Goal: Information Seeking & Learning: Learn about a topic

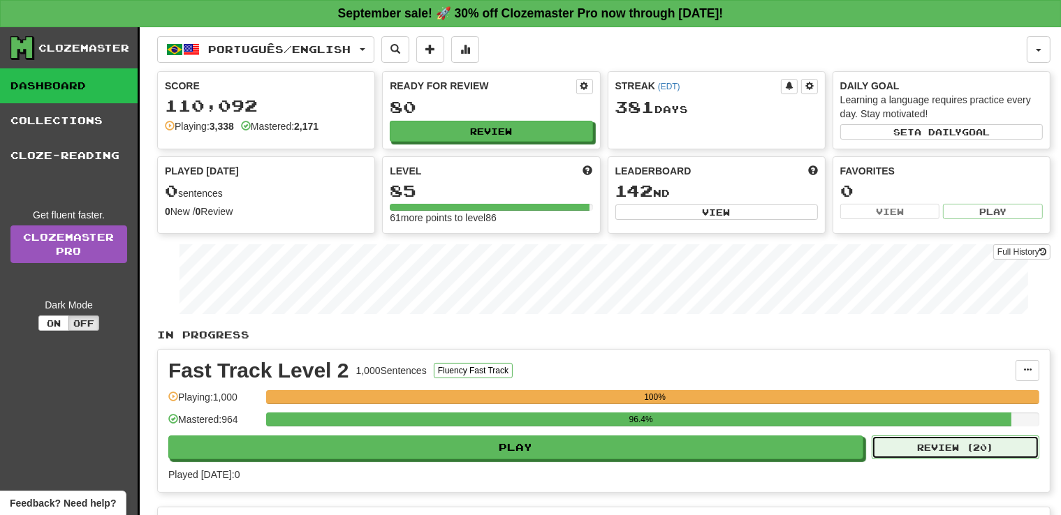
click at [976, 451] on button "Review ( 20 )" at bounding box center [956, 448] width 168 height 24
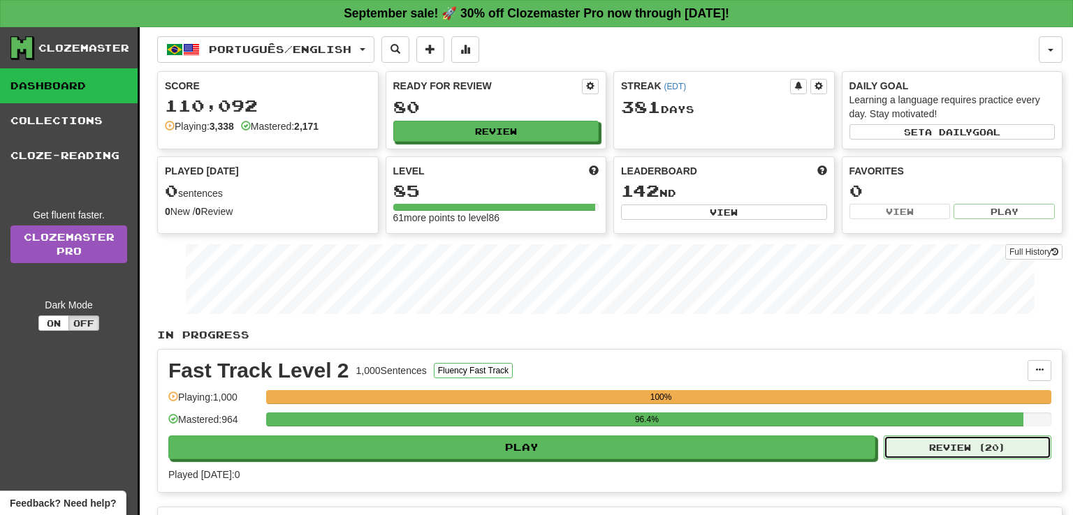
select select "**"
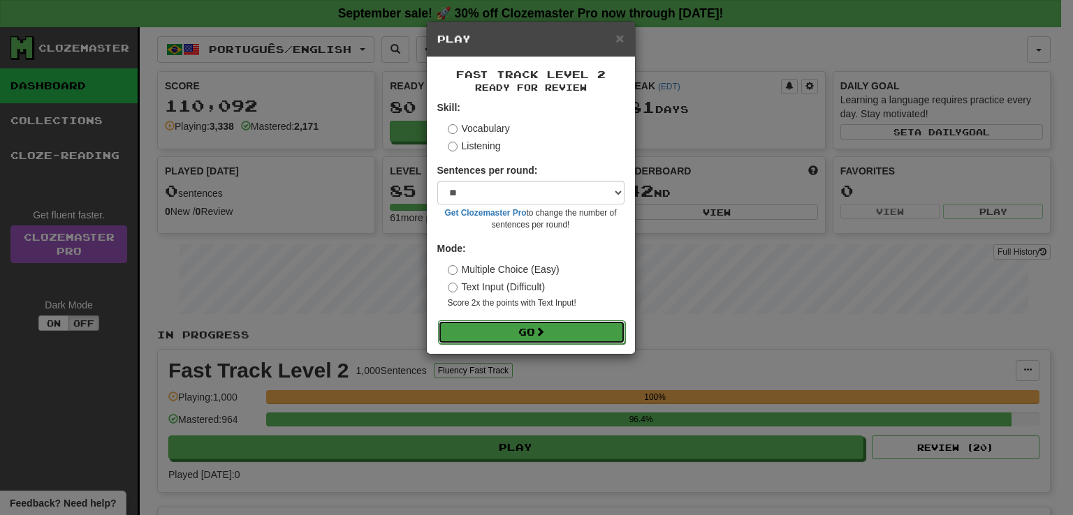
click at [487, 335] on button "Go" at bounding box center [531, 333] width 187 height 24
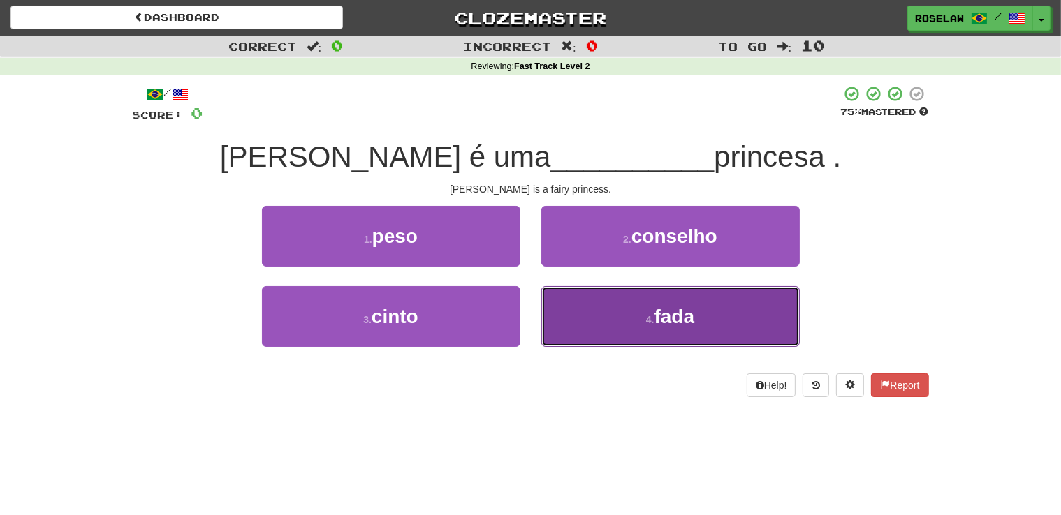
click at [580, 314] on button "4 . fada" at bounding box center [670, 316] width 258 height 61
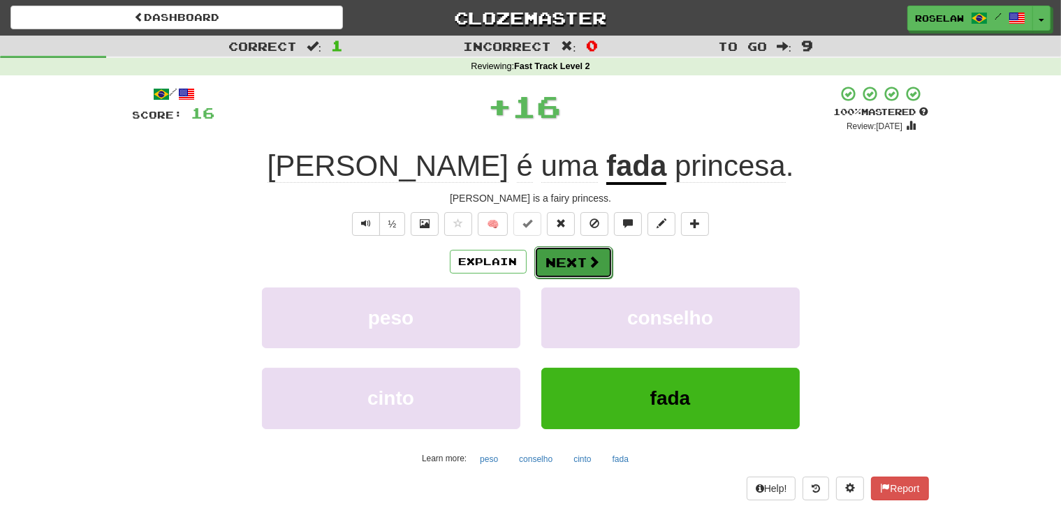
click at [585, 258] on button "Next" at bounding box center [573, 263] width 78 height 32
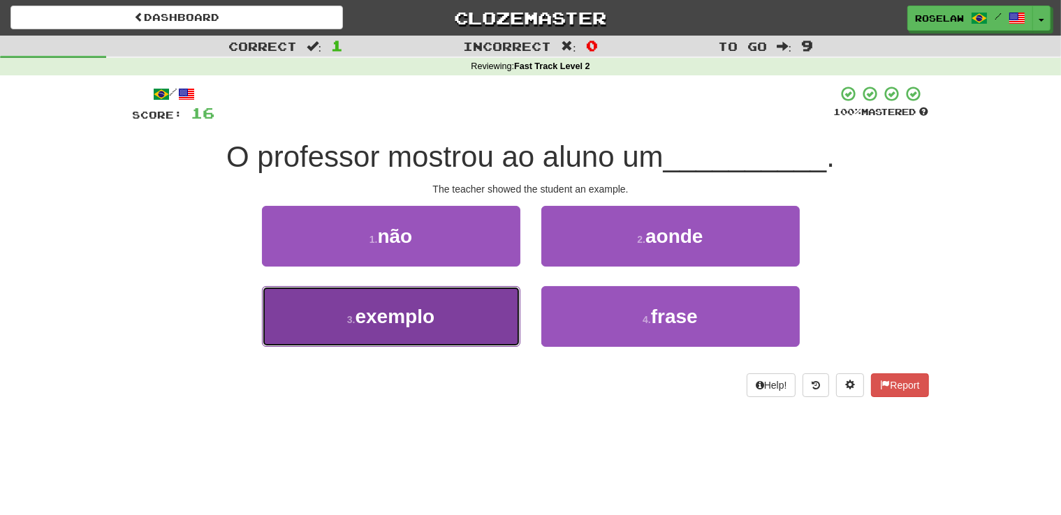
click at [446, 331] on button "3 . exemplo" at bounding box center [391, 316] width 258 height 61
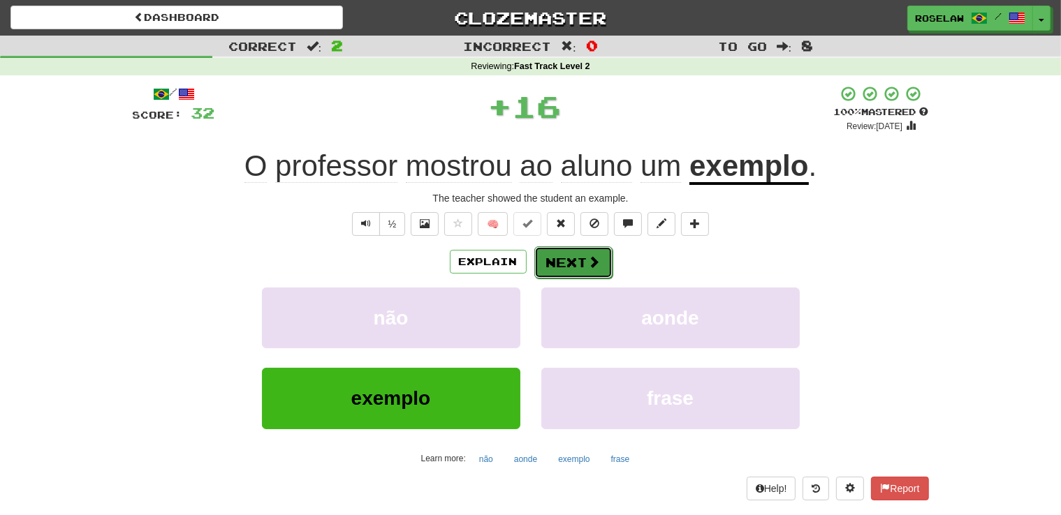
click at [578, 256] on button "Next" at bounding box center [573, 263] width 78 height 32
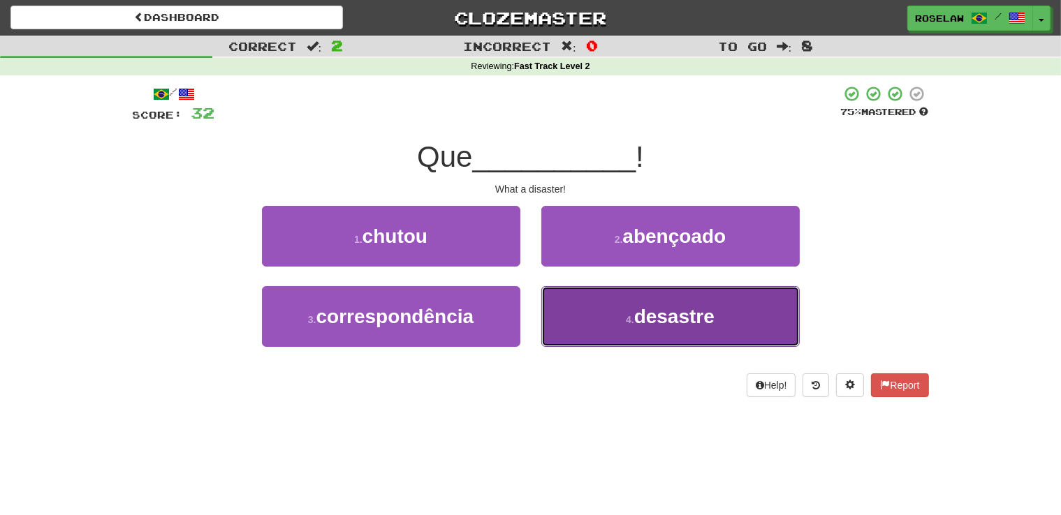
click at [597, 328] on button "4 . desastre" at bounding box center [670, 316] width 258 height 61
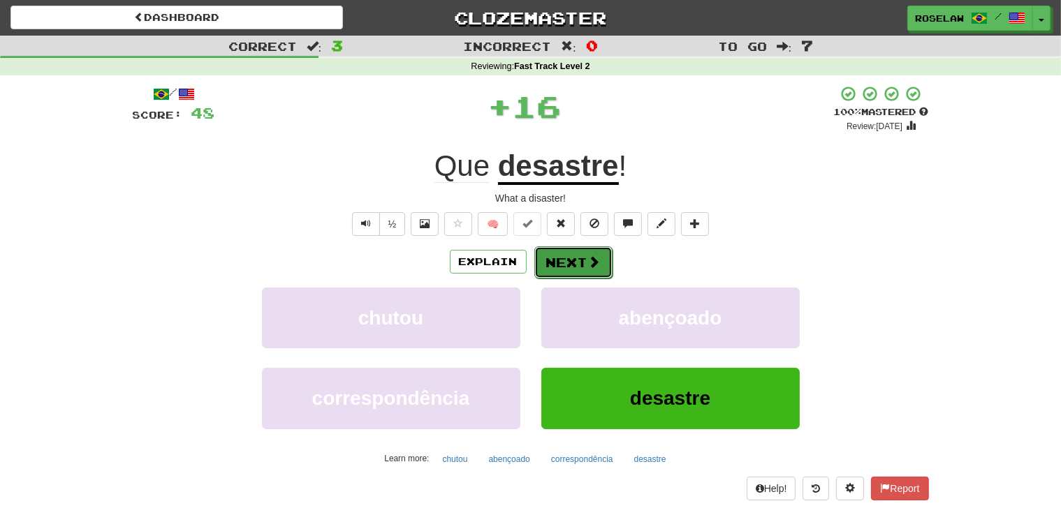
click at [564, 257] on button "Next" at bounding box center [573, 263] width 78 height 32
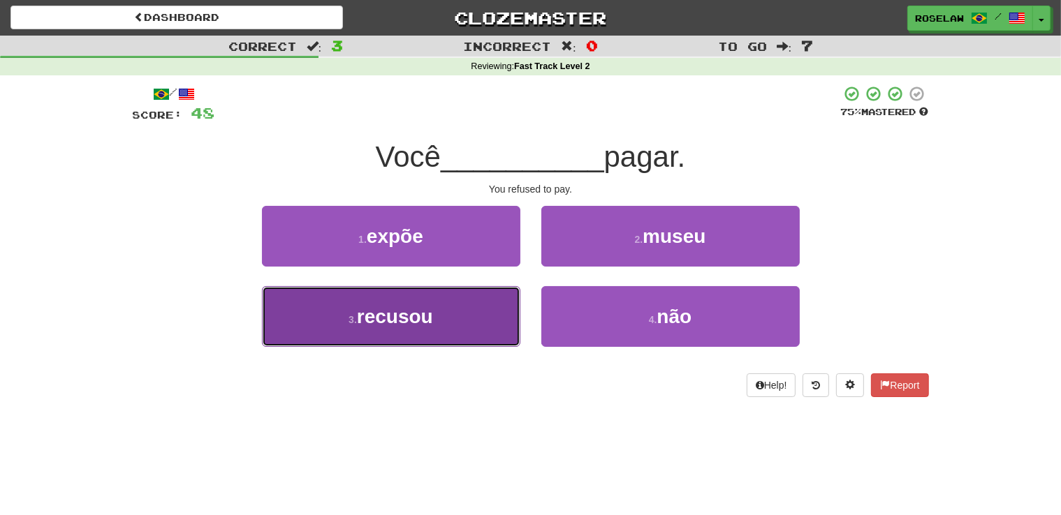
click at [456, 331] on button "3 . recusou" at bounding box center [391, 316] width 258 height 61
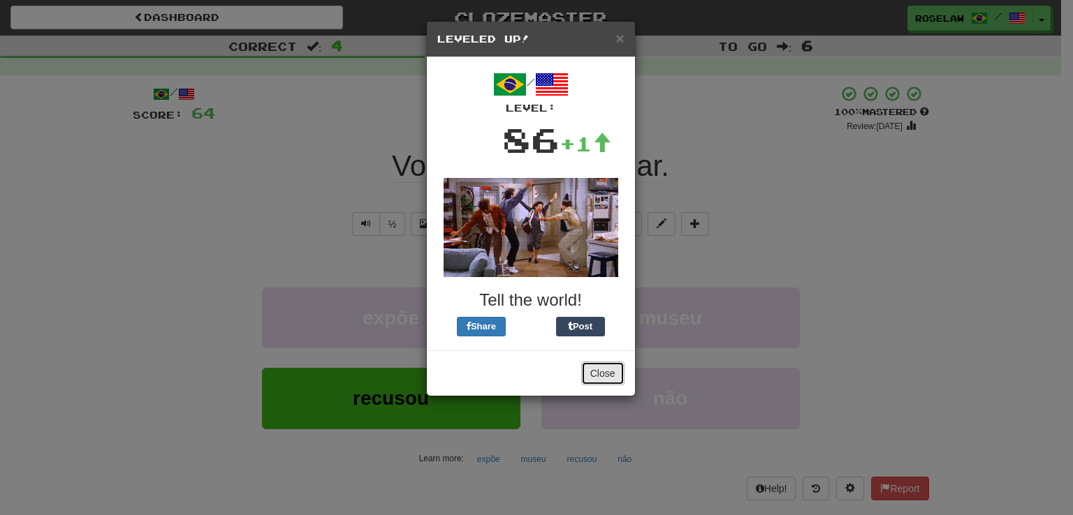
click at [602, 372] on button "Close" at bounding box center [602, 374] width 43 height 24
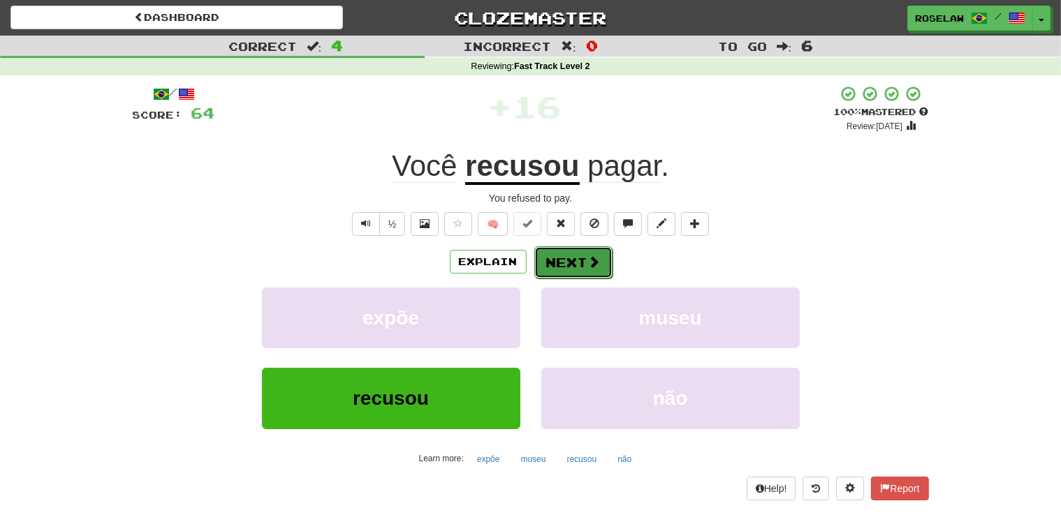
click at [569, 258] on button "Next" at bounding box center [573, 263] width 78 height 32
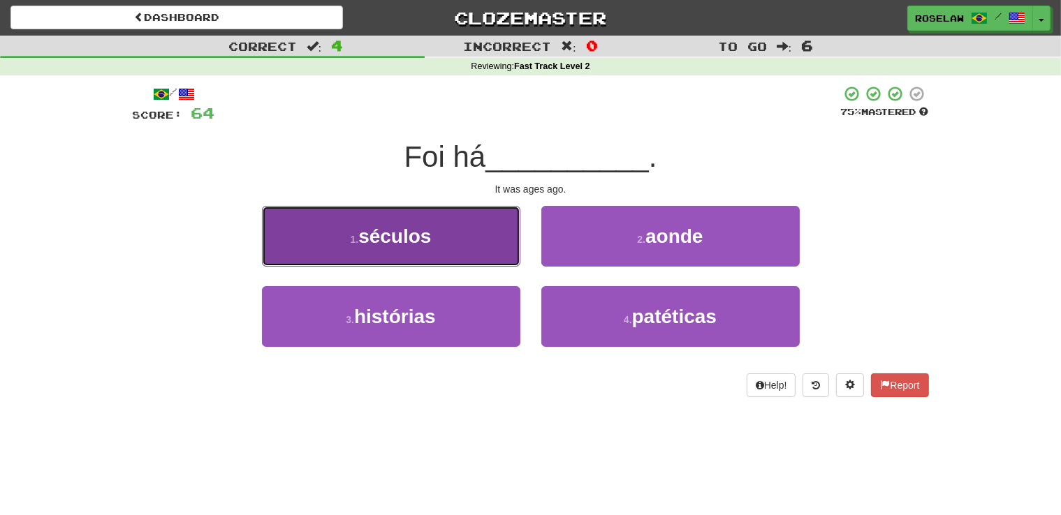
click at [469, 241] on button "1 . séculos" at bounding box center [391, 236] width 258 height 61
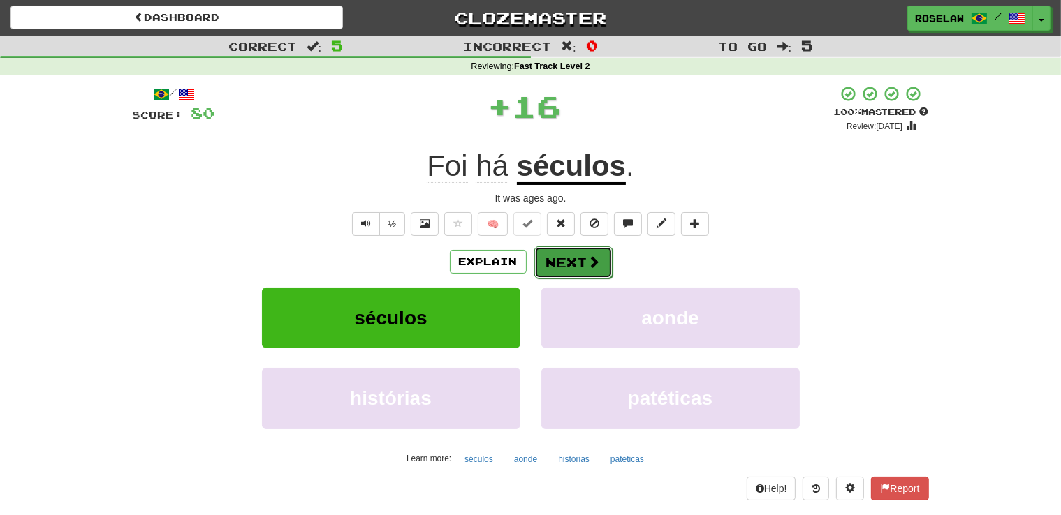
click at [554, 262] on button "Next" at bounding box center [573, 263] width 78 height 32
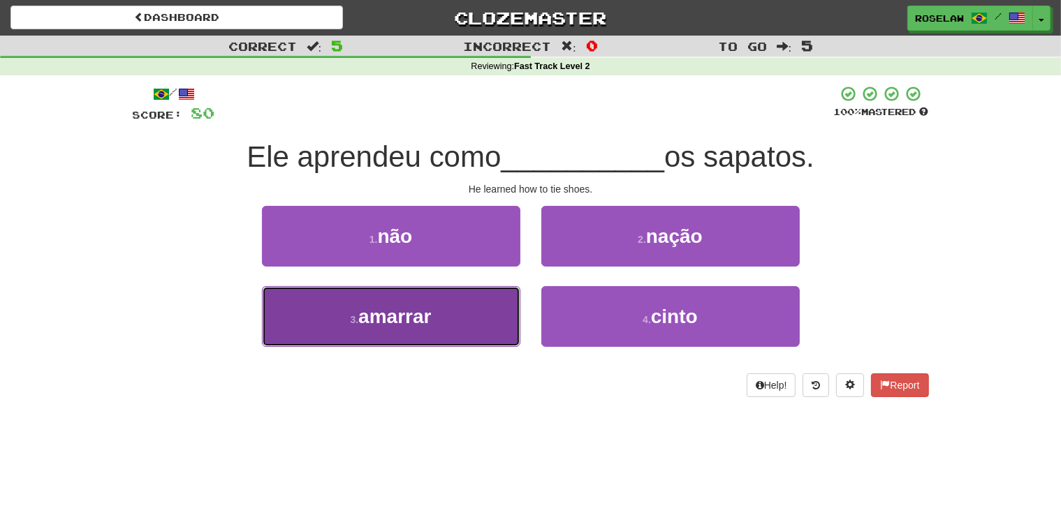
click at [460, 325] on button "3 . amarrar" at bounding box center [391, 316] width 258 height 61
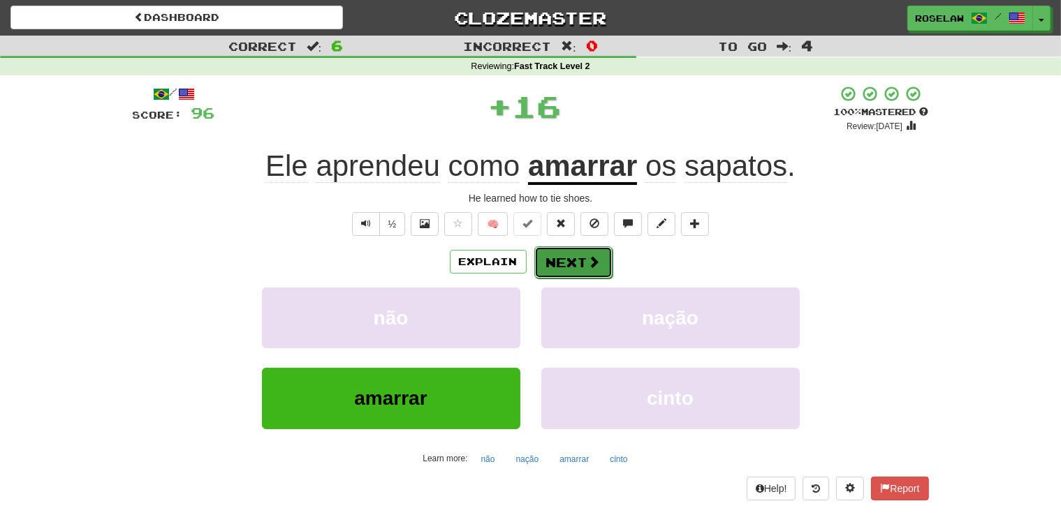
click at [562, 256] on button "Next" at bounding box center [573, 263] width 78 height 32
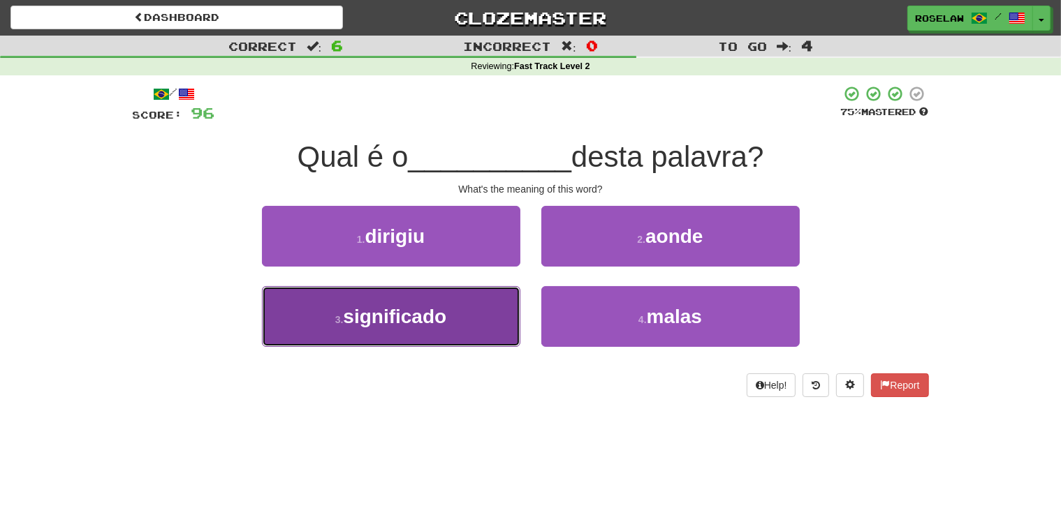
click at [458, 337] on button "3 . significado" at bounding box center [391, 316] width 258 height 61
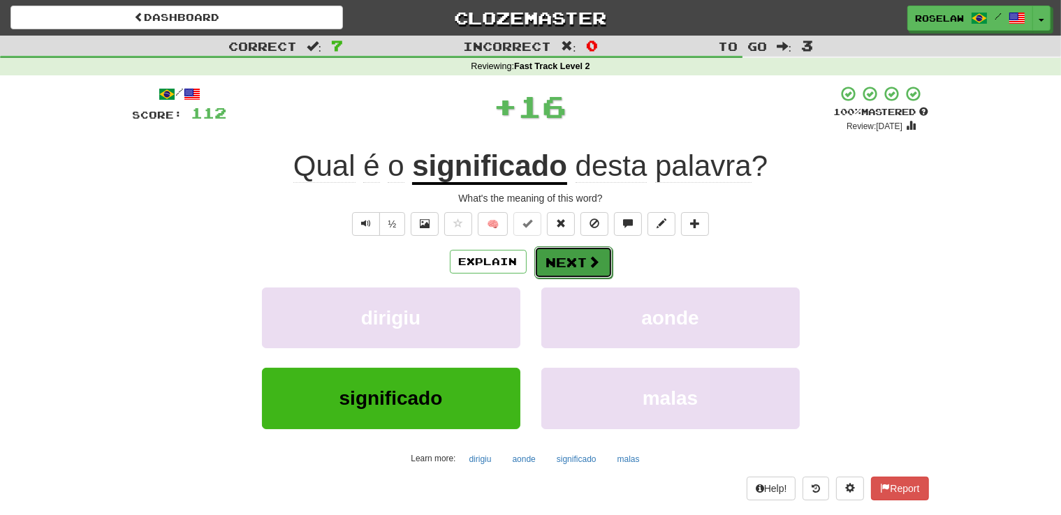
click at [551, 253] on button "Next" at bounding box center [573, 263] width 78 height 32
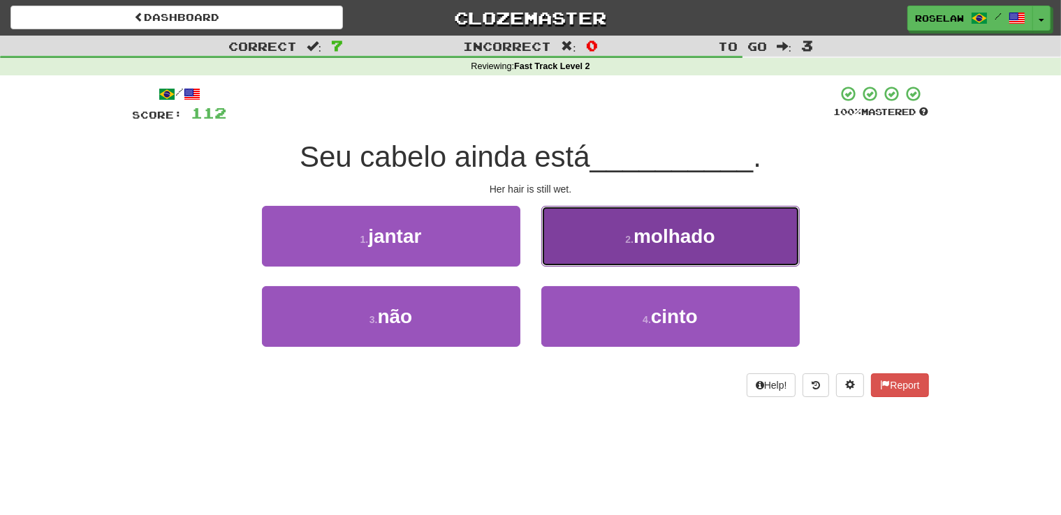
click at [590, 235] on button "2 . molhado" at bounding box center [670, 236] width 258 height 61
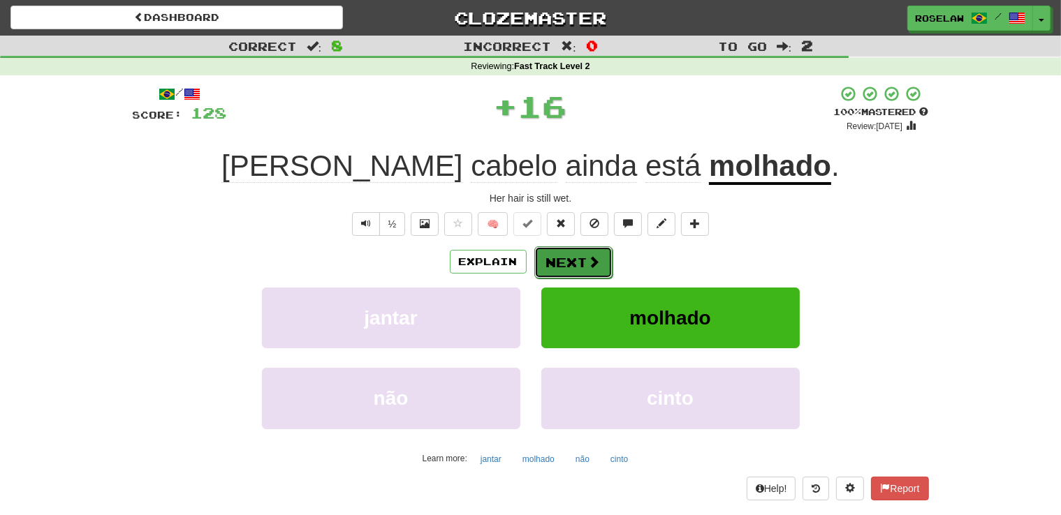
click at [557, 261] on button "Next" at bounding box center [573, 263] width 78 height 32
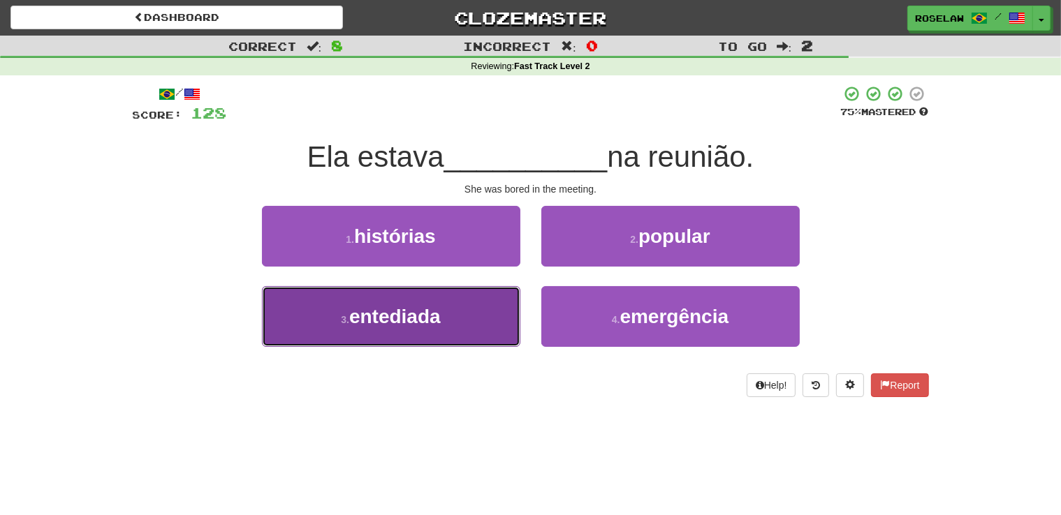
click at [444, 326] on button "3 . entediada" at bounding box center [391, 316] width 258 height 61
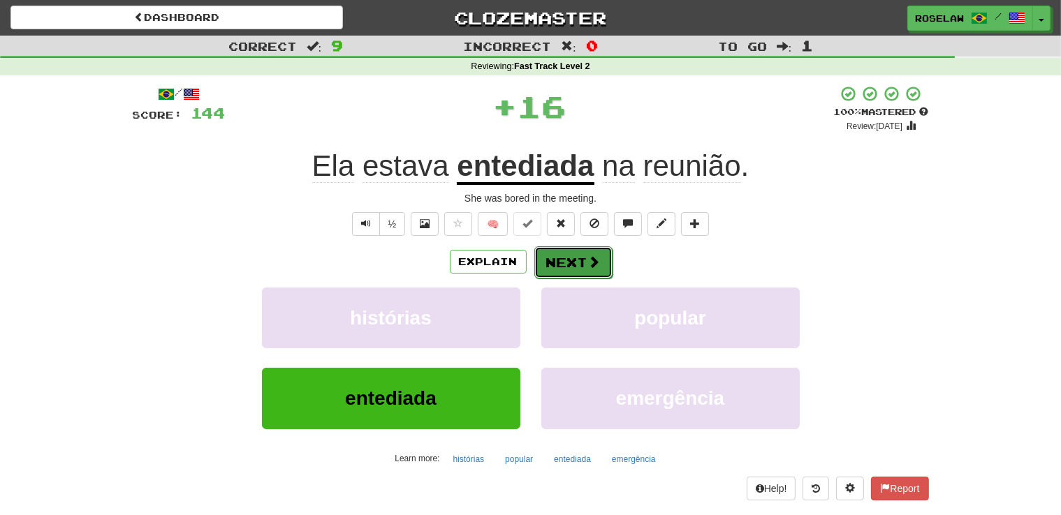
click at [556, 259] on button "Next" at bounding box center [573, 263] width 78 height 32
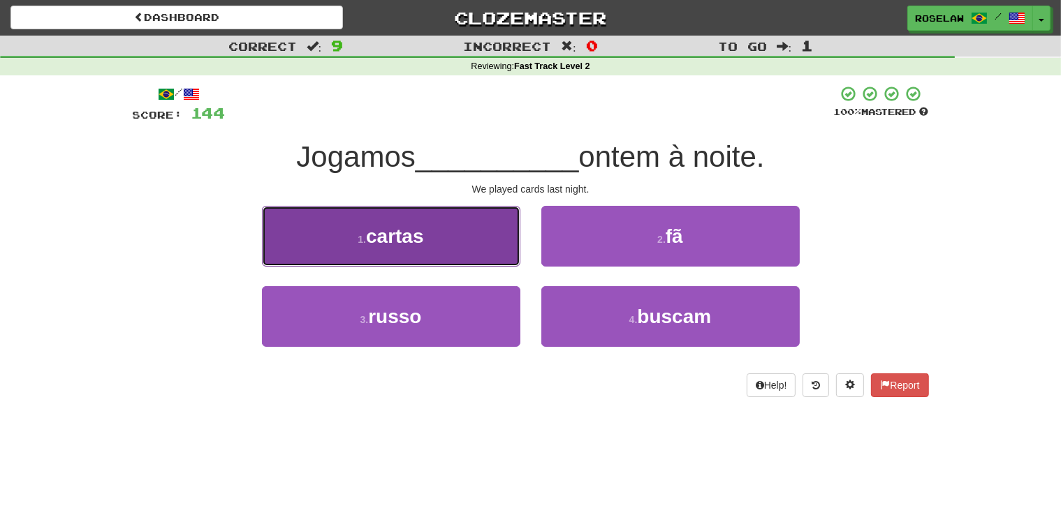
click at [473, 243] on button "1 . cartas" at bounding box center [391, 236] width 258 height 61
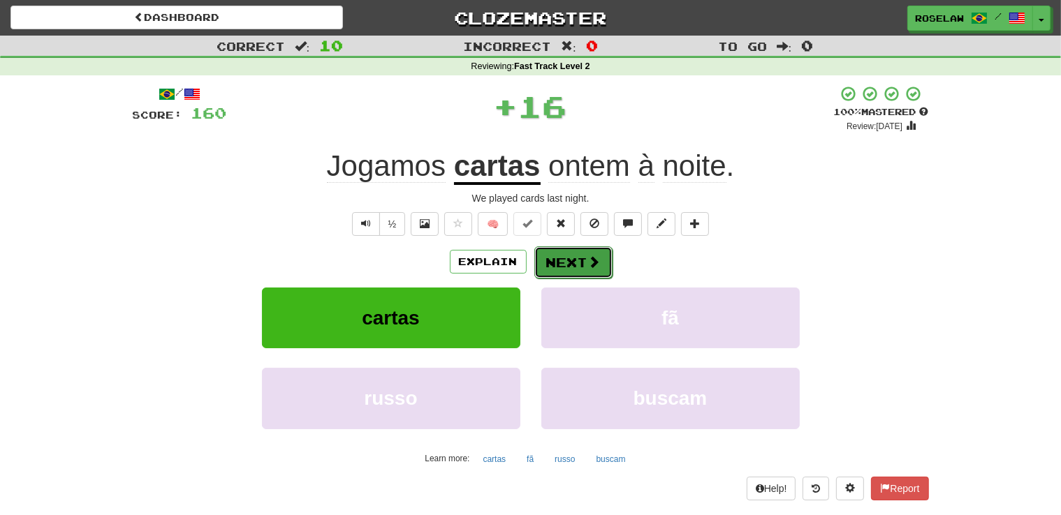
click at [557, 255] on button "Next" at bounding box center [573, 263] width 78 height 32
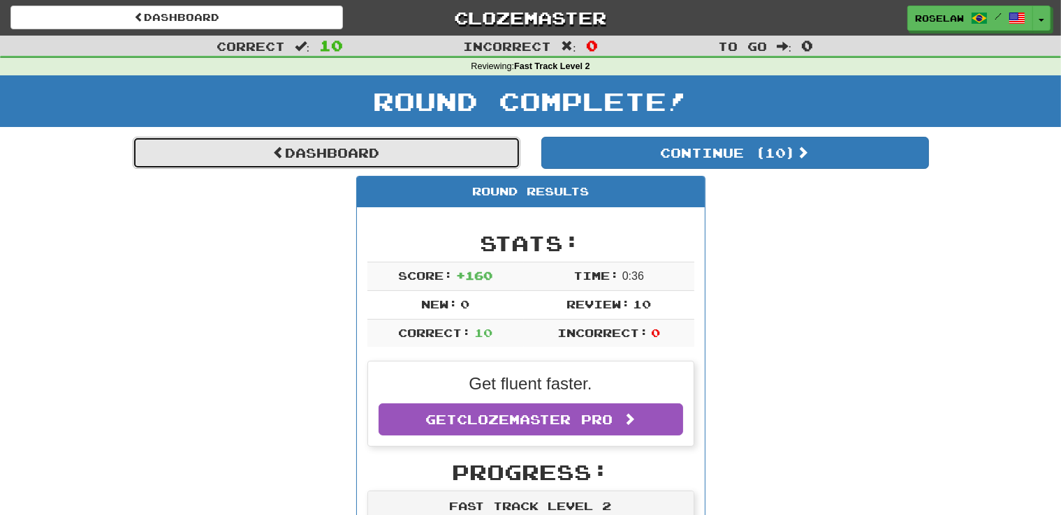
click at [385, 147] on link "Dashboard" at bounding box center [327, 153] width 388 height 32
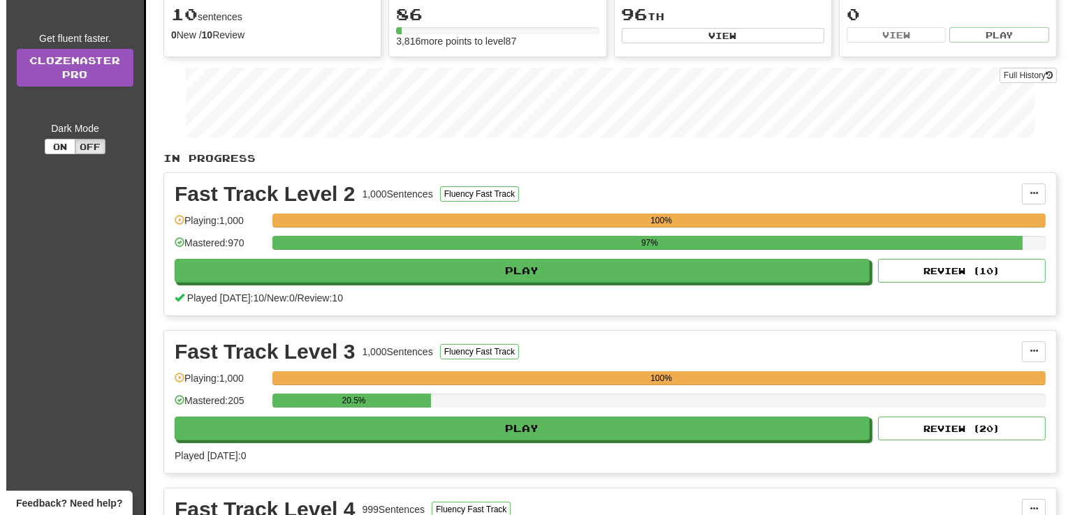
scroll to position [182, 0]
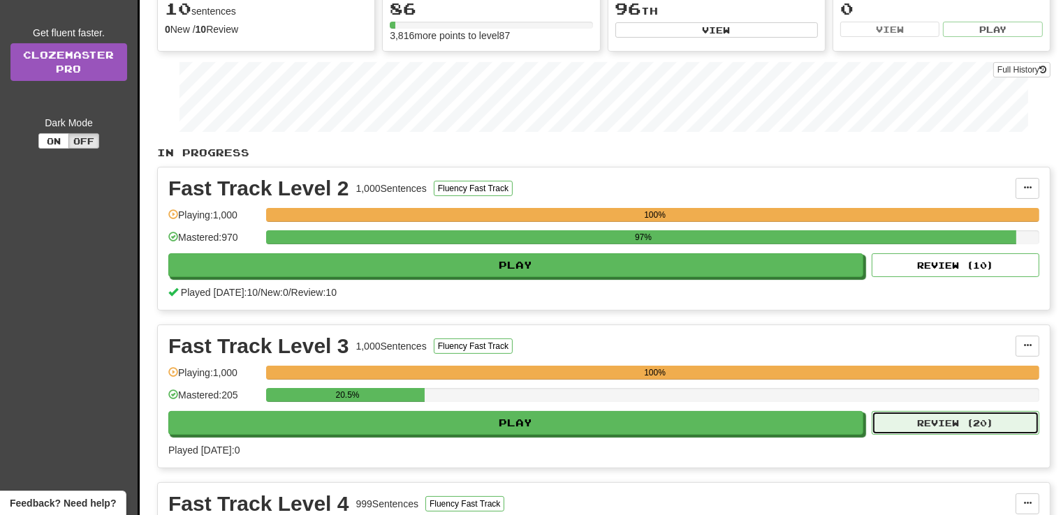
click at [996, 423] on button "Review ( 20 )" at bounding box center [956, 423] width 168 height 24
select select "**"
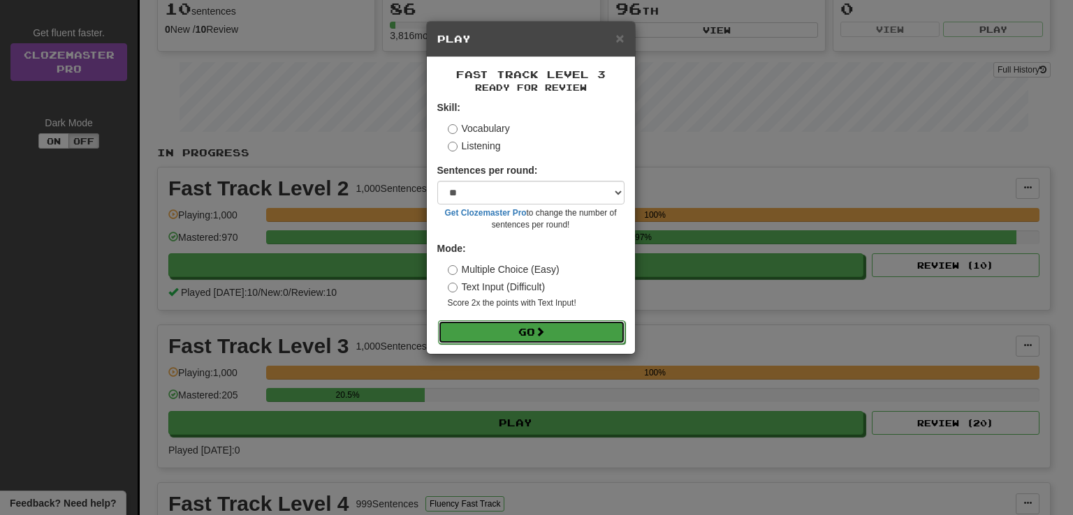
click at [478, 332] on button "Go" at bounding box center [531, 333] width 187 height 24
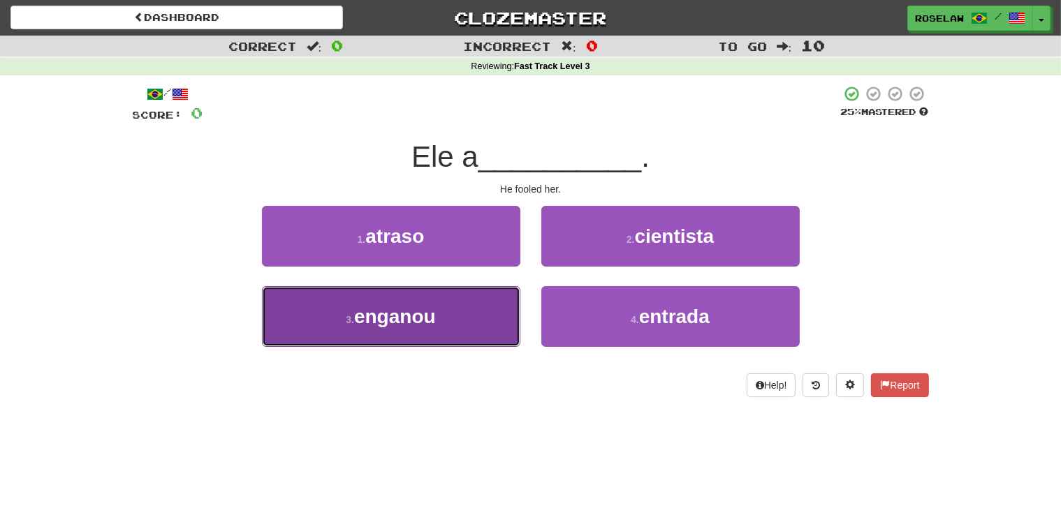
click at [444, 336] on button "3 . enganou" at bounding box center [391, 316] width 258 height 61
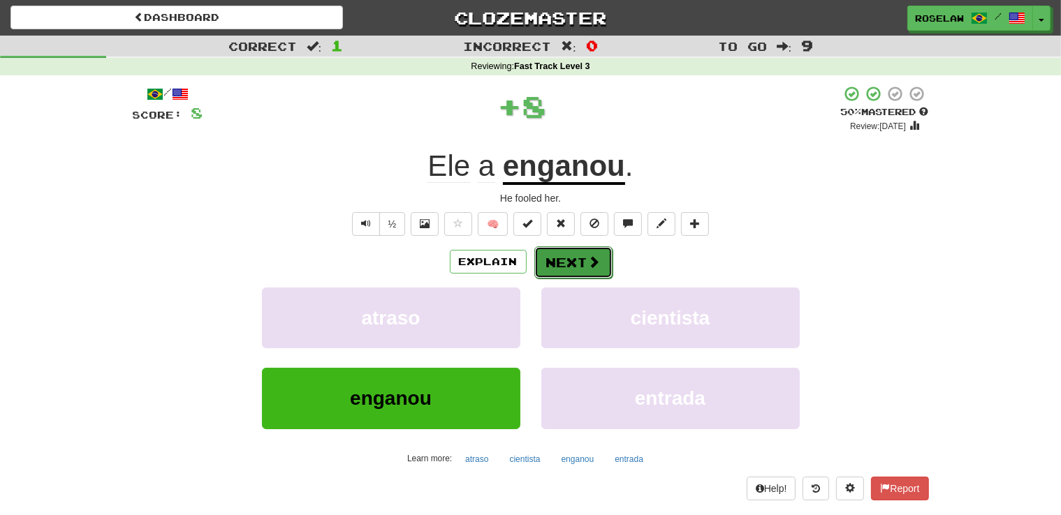
click at [554, 256] on button "Next" at bounding box center [573, 263] width 78 height 32
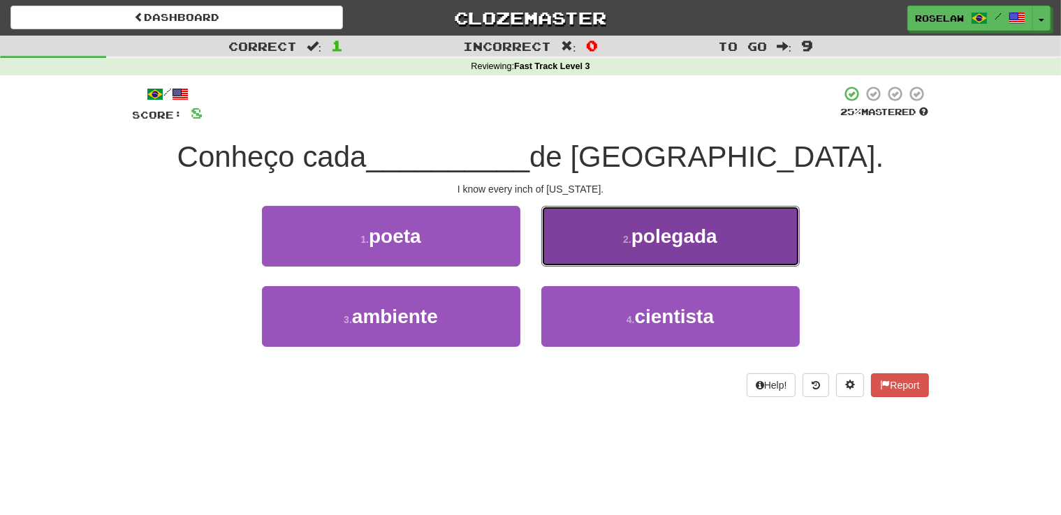
click at [587, 233] on button "2 . polegada" at bounding box center [670, 236] width 258 height 61
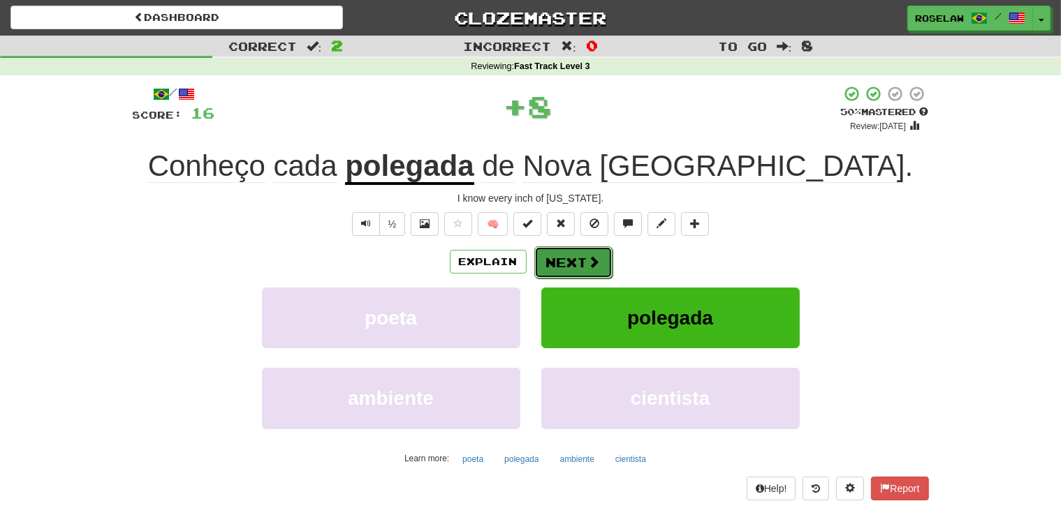
click at [557, 258] on button "Next" at bounding box center [573, 263] width 78 height 32
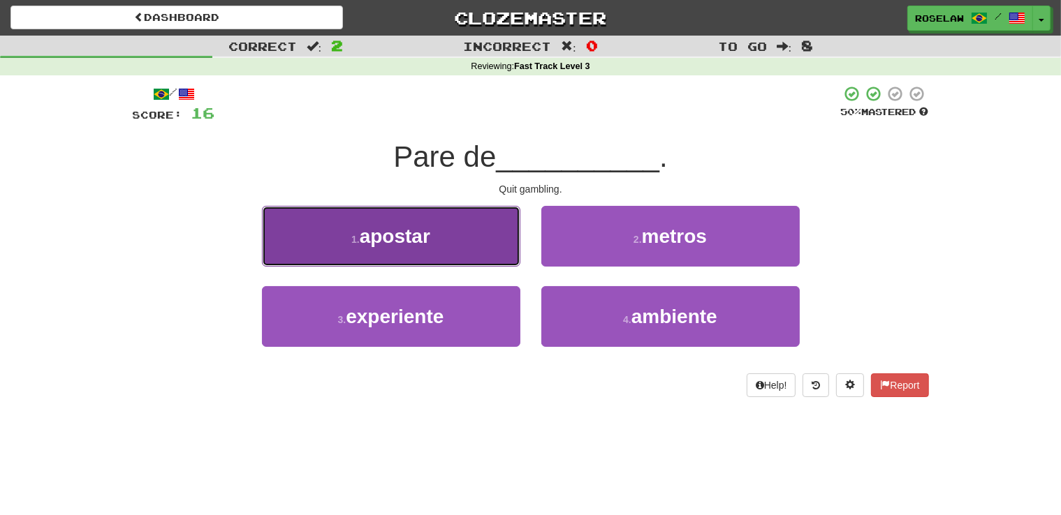
click at [456, 240] on button "1 . apostar" at bounding box center [391, 236] width 258 height 61
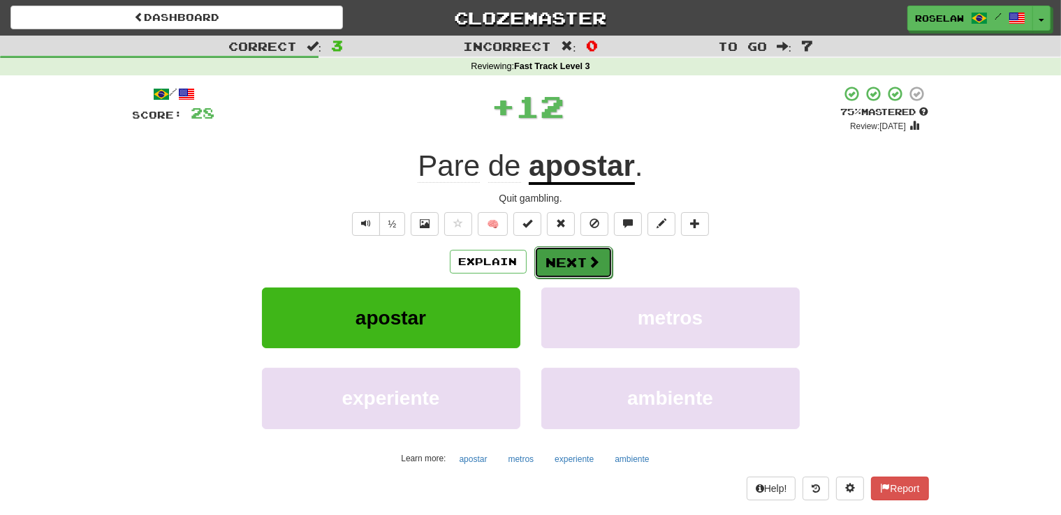
click at [550, 256] on button "Next" at bounding box center [573, 263] width 78 height 32
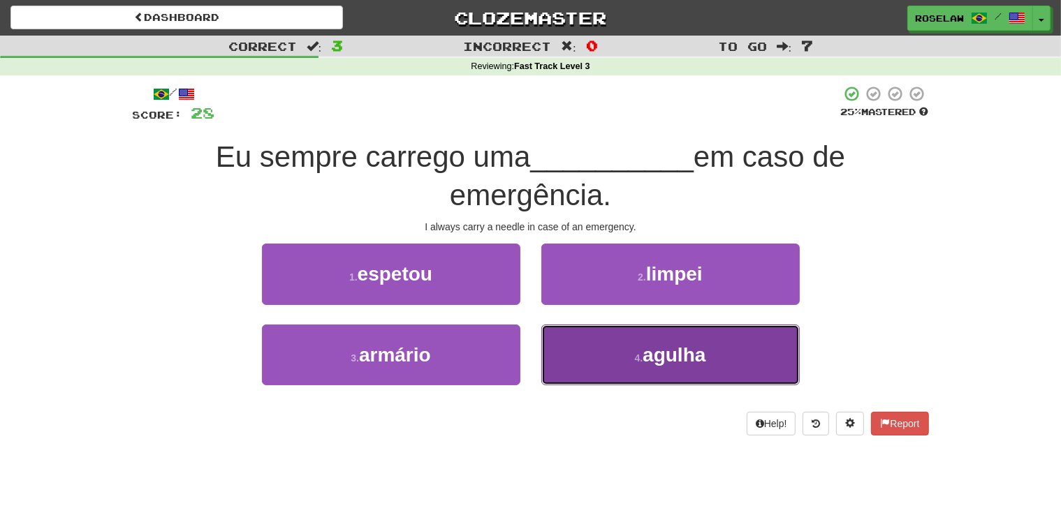
click at [591, 365] on button "4 . agulha" at bounding box center [670, 355] width 258 height 61
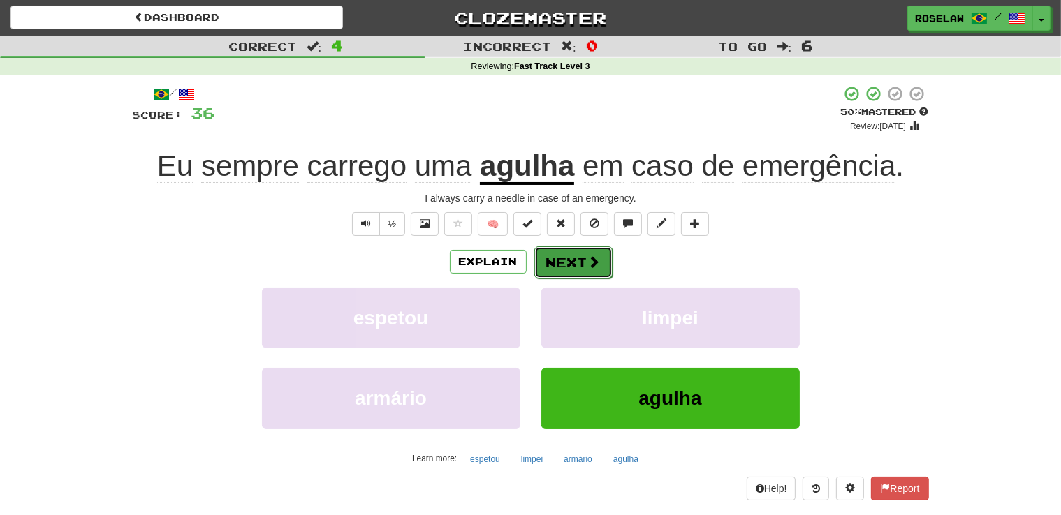
click at [571, 256] on button "Next" at bounding box center [573, 263] width 78 height 32
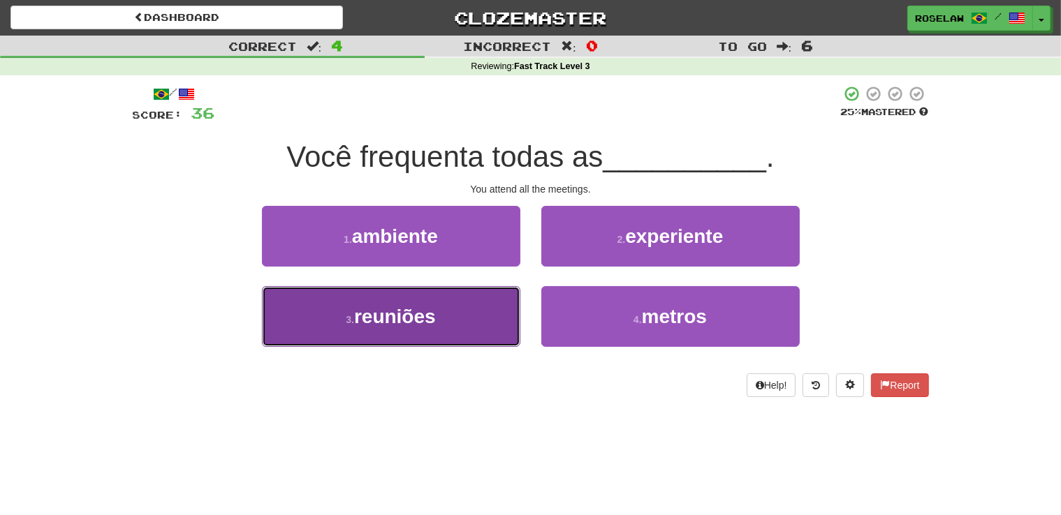
click at [453, 338] on button "3 . reuniões" at bounding box center [391, 316] width 258 height 61
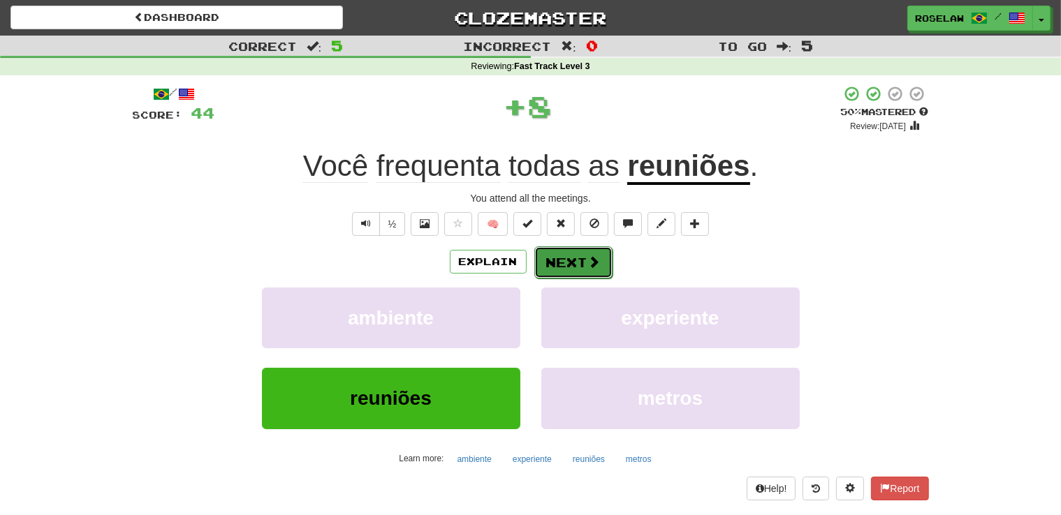
click at [560, 256] on button "Next" at bounding box center [573, 263] width 78 height 32
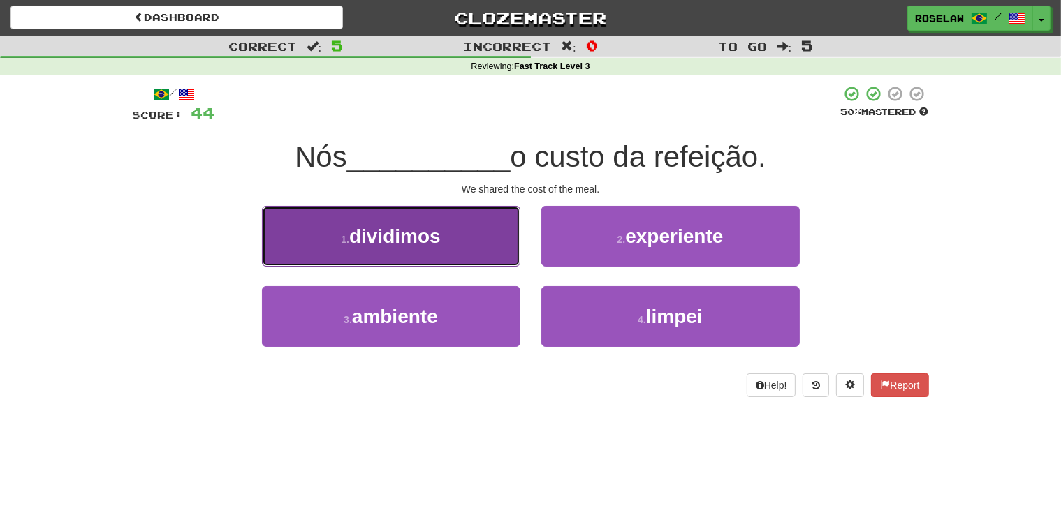
click at [468, 238] on button "1 . dividimos" at bounding box center [391, 236] width 258 height 61
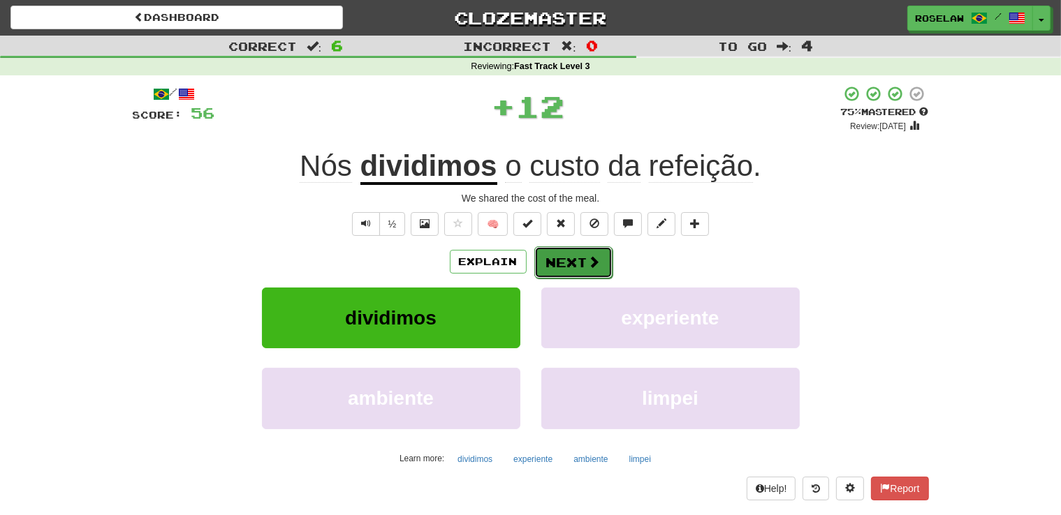
click at [562, 261] on button "Next" at bounding box center [573, 263] width 78 height 32
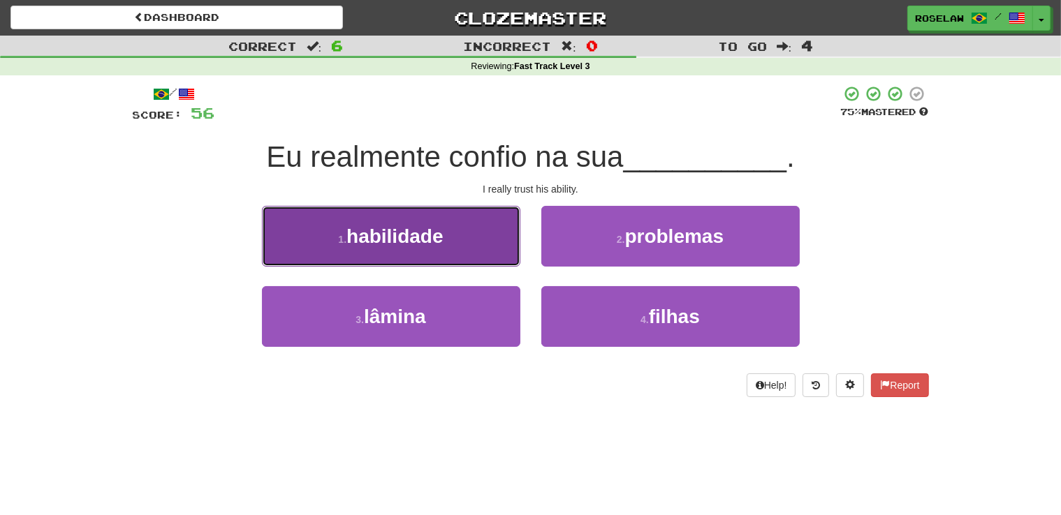
click at [467, 246] on button "1 . habilidade" at bounding box center [391, 236] width 258 height 61
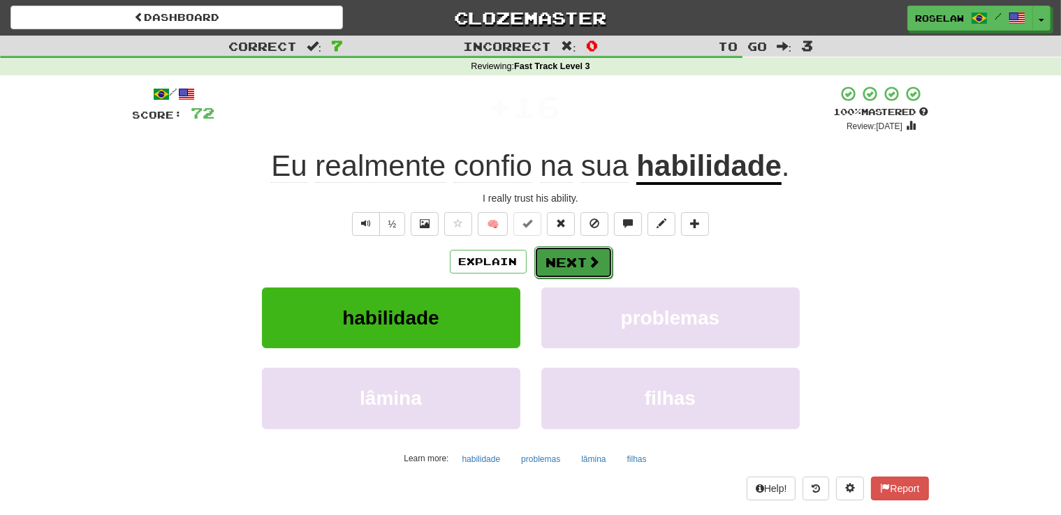
click at [556, 264] on button "Next" at bounding box center [573, 263] width 78 height 32
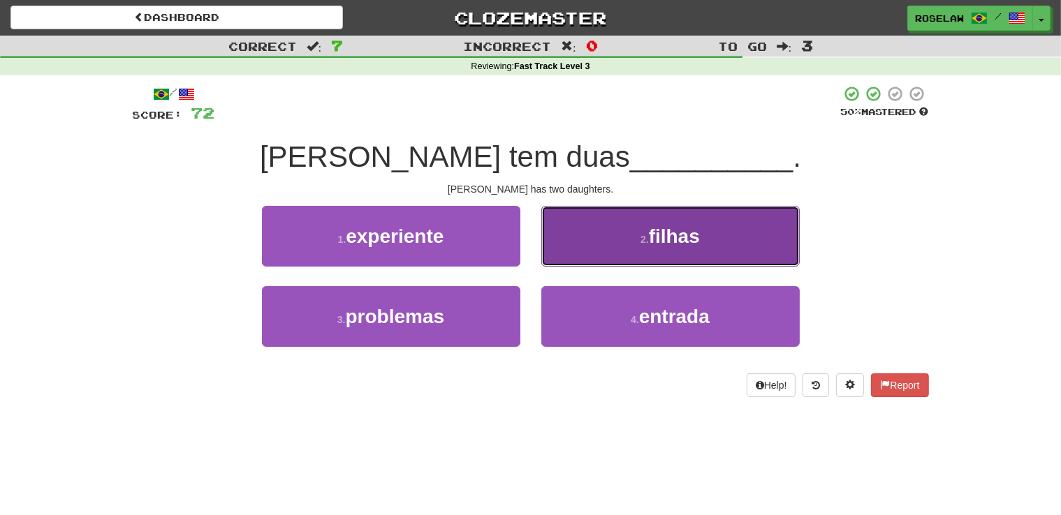
click at [583, 241] on button "2 . filhas" at bounding box center [670, 236] width 258 height 61
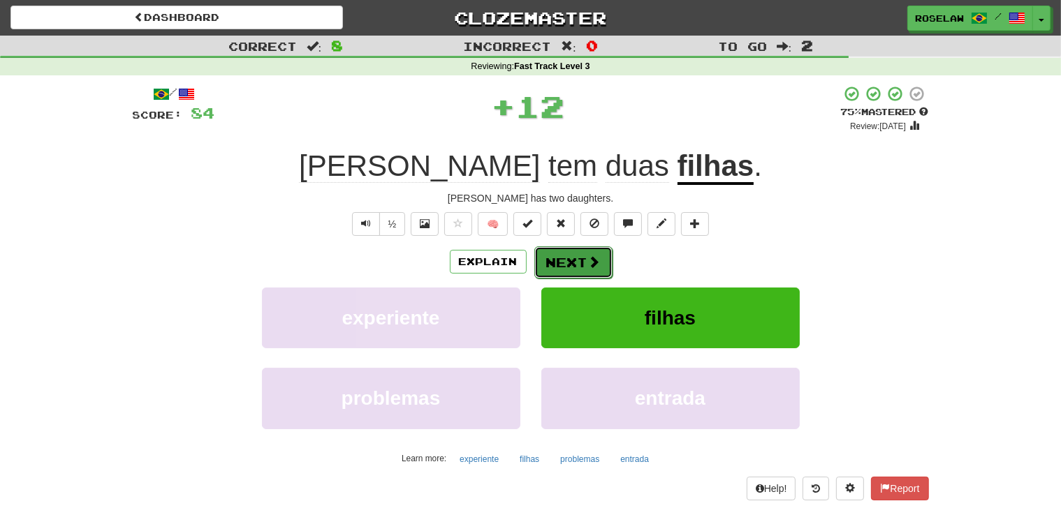
click at [554, 254] on button "Next" at bounding box center [573, 263] width 78 height 32
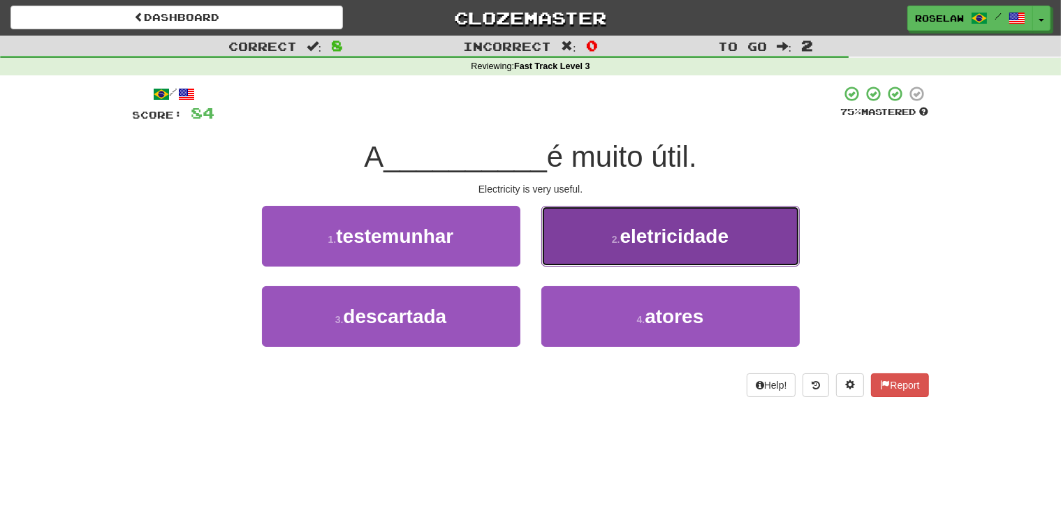
click at [578, 244] on button "2 . eletricidade" at bounding box center [670, 236] width 258 height 61
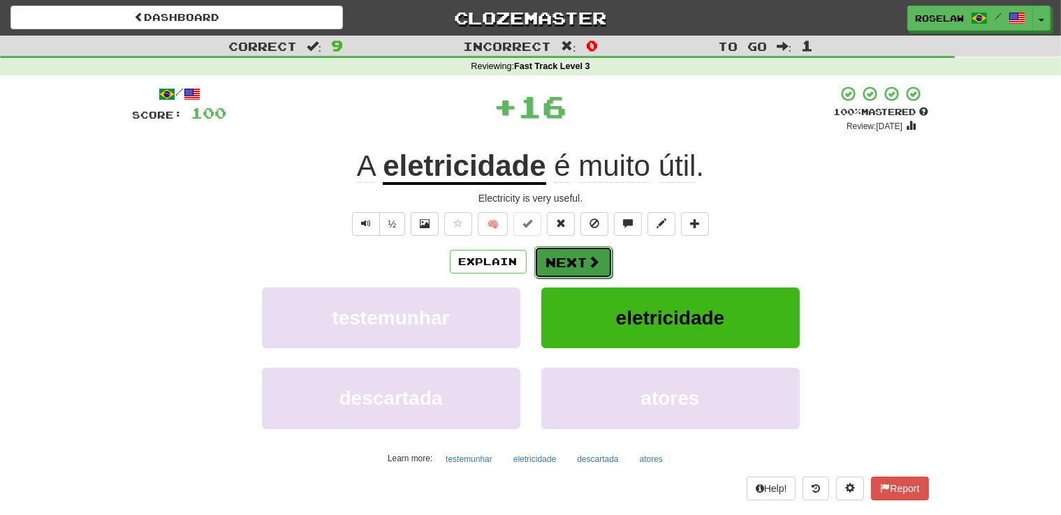
click at [554, 256] on button "Next" at bounding box center [573, 263] width 78 height 32
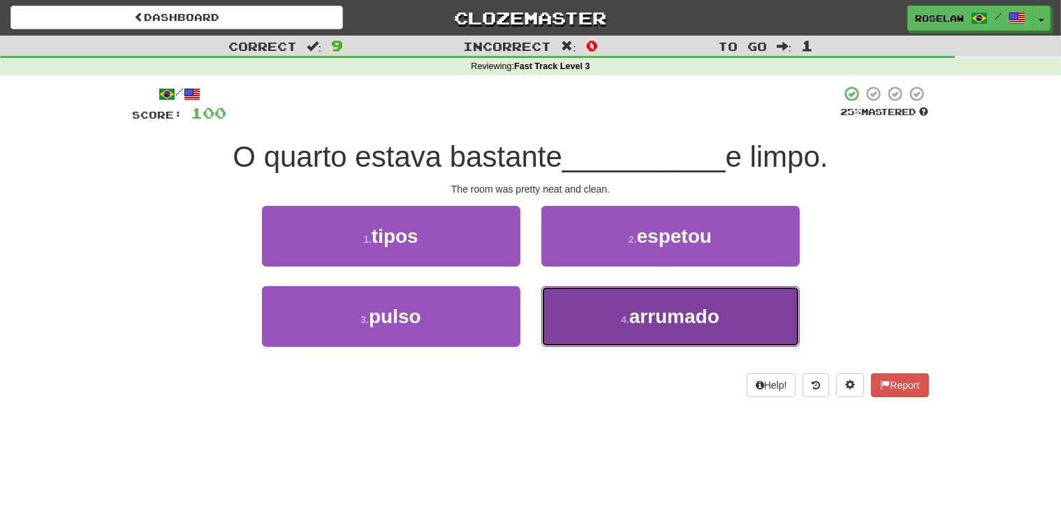
click at [591, 328] on button "4 . arrumado" at bounding box center [670, 316] width 258 height 61
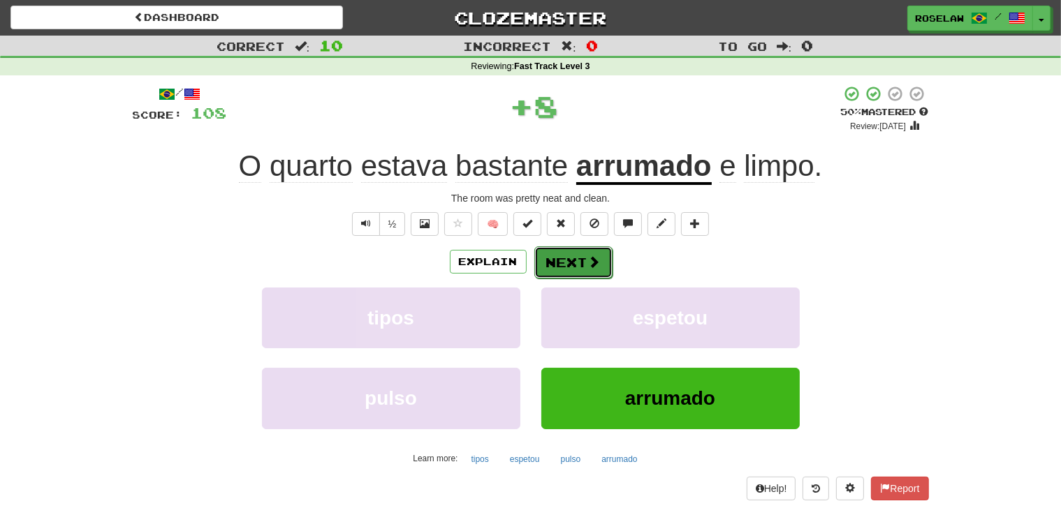
click at [569, 256] on button "Next" at bounding box center [573, 263] width 78 height 32
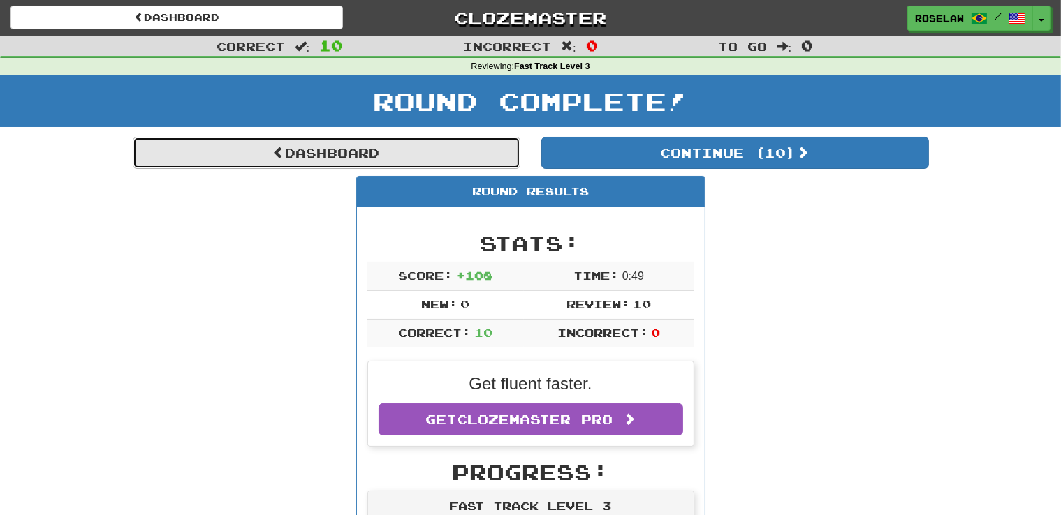
click at [317, 151] on link "Dashboard" at bounding box center [327, 153] width 388 height 32
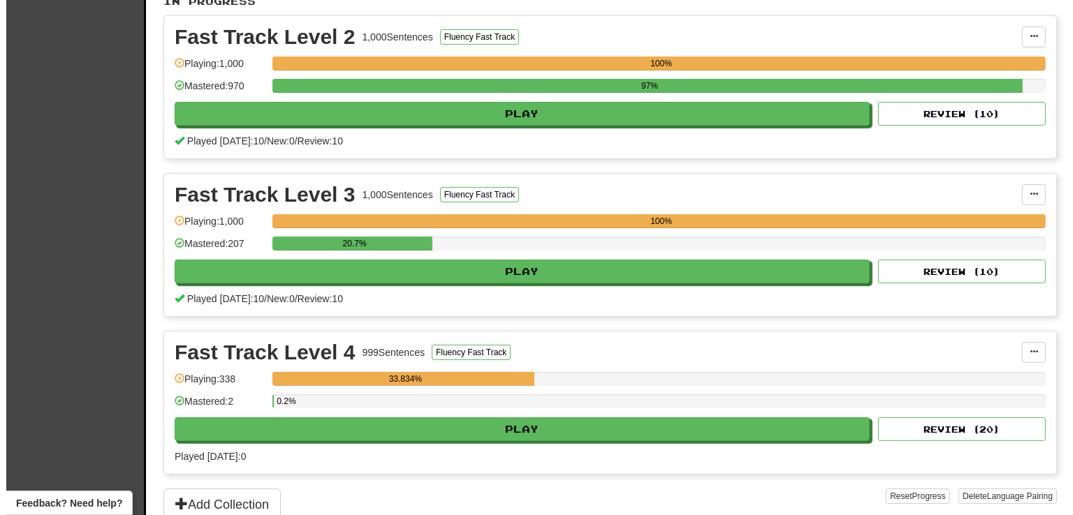
scroll to position [336, 0]
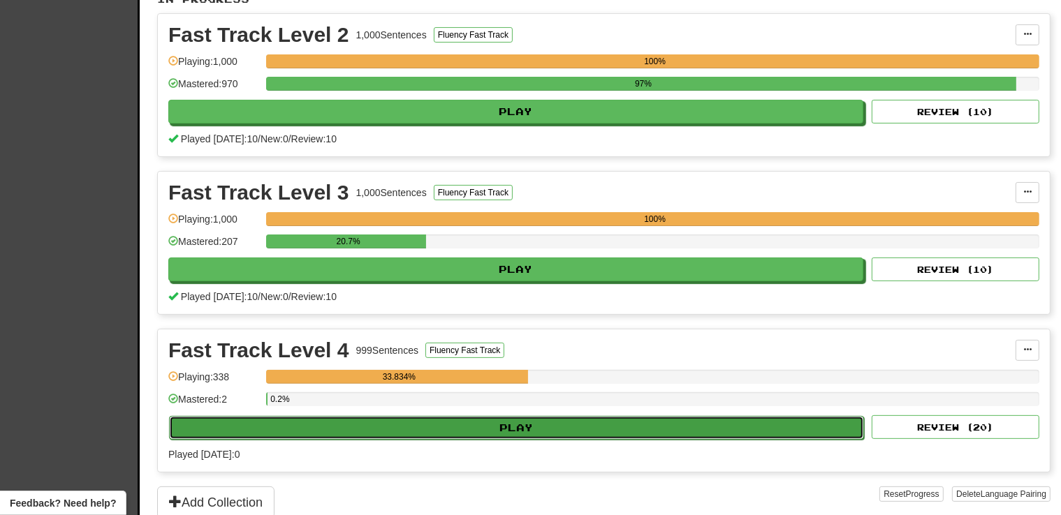
click at [414, 425] on button "Play" at bounding box center [516, 428] width 695 height 24
select select "**"
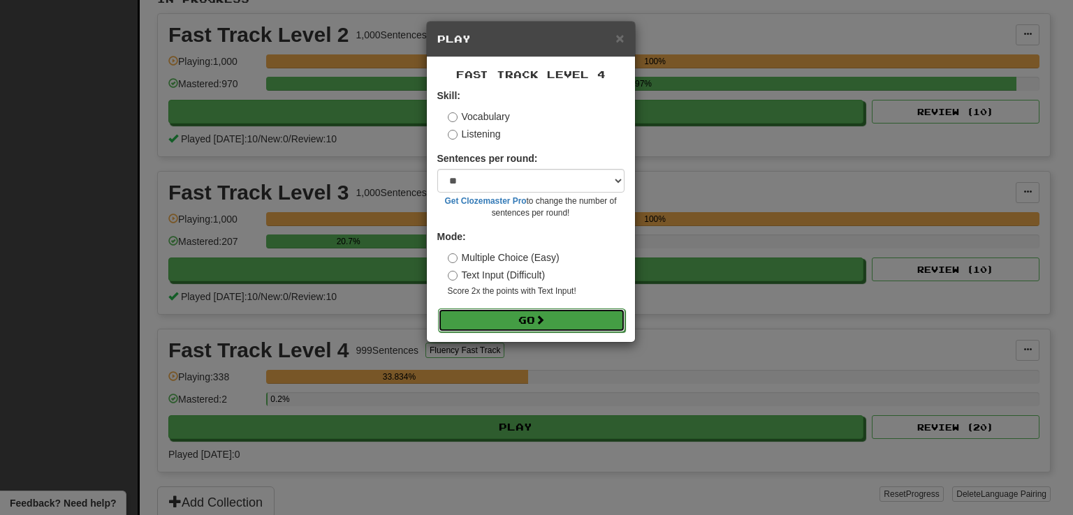
click at [493, 321] on button "Go" at bounding box center [531, 321] width 187 height 24
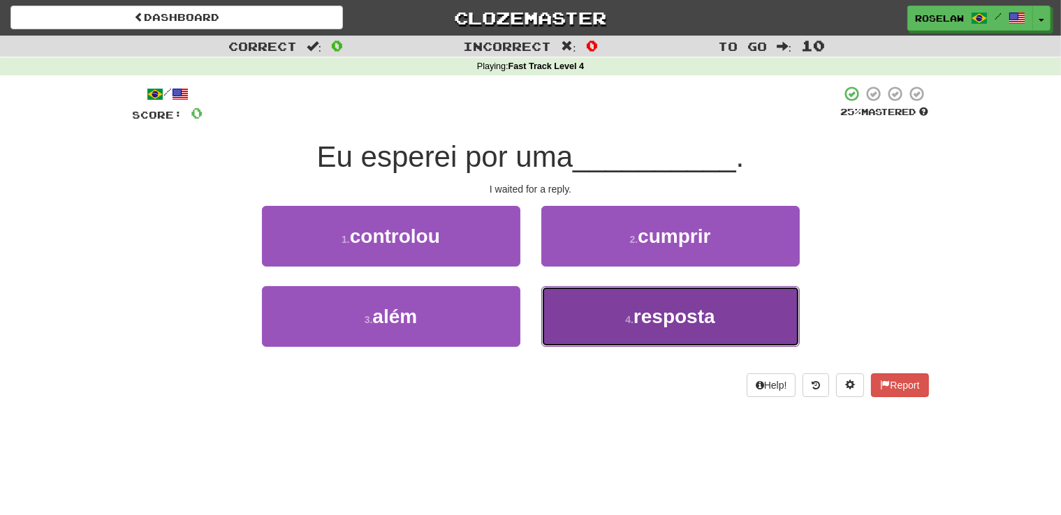
click at [585, 326] on button "4 . resposta" at bounding box center [670, 316] width 258 height 61
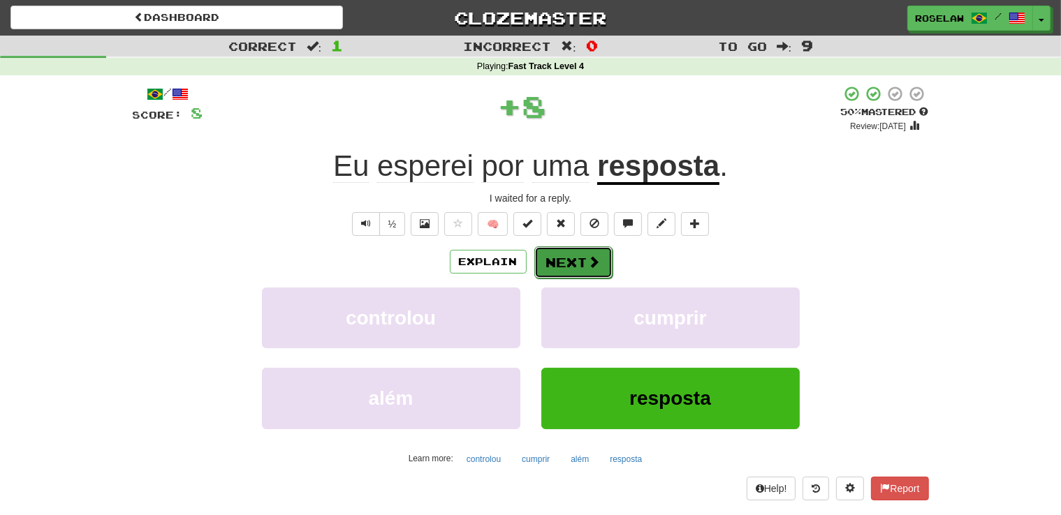
click at [560, 258] on button "Next" at bounding box center [573, 263] width 78 height 32
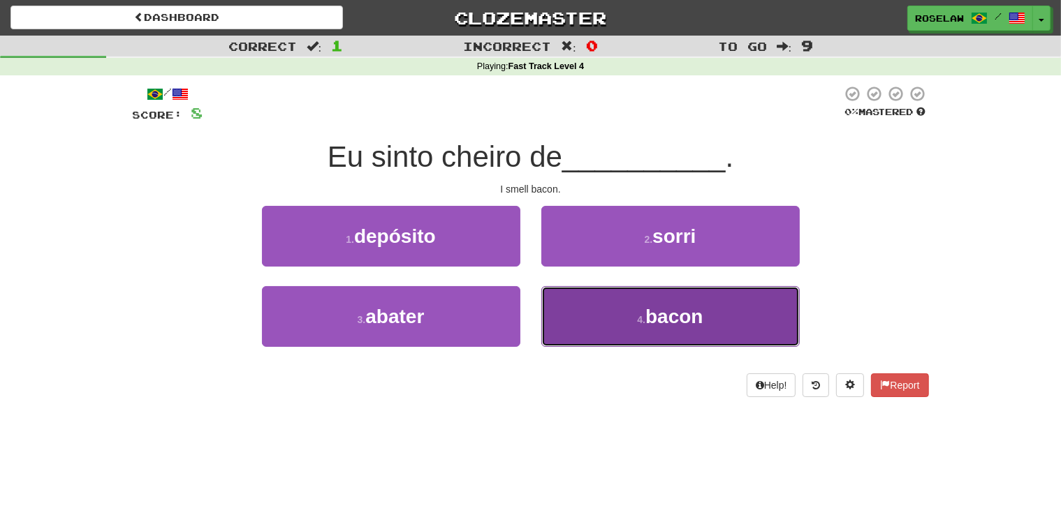
click at [587, 328] on button "4 . bacon" at bounding box center [670, 316] width 258 height 61
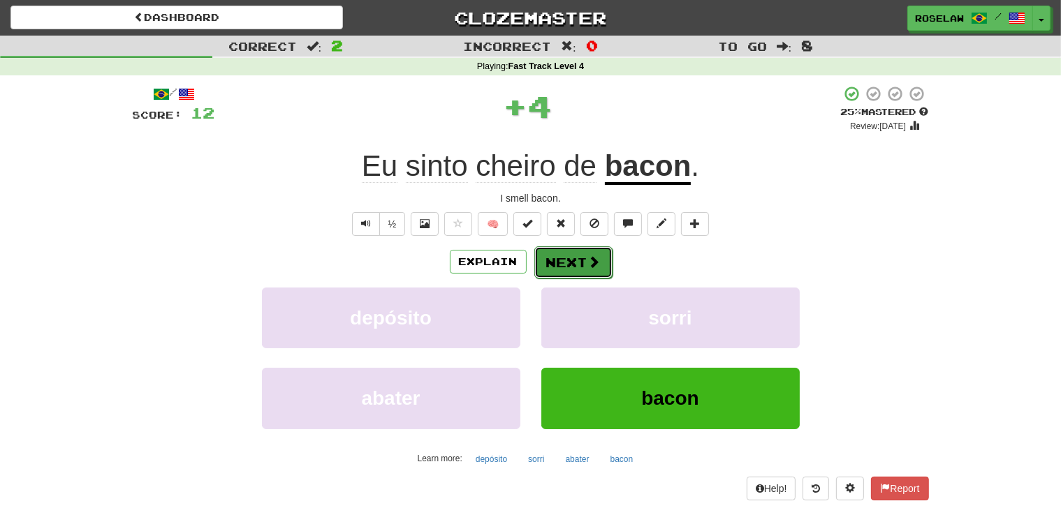
click at [552, 258] on button "Next" at bounding box center [573, 263] width 78 height 32
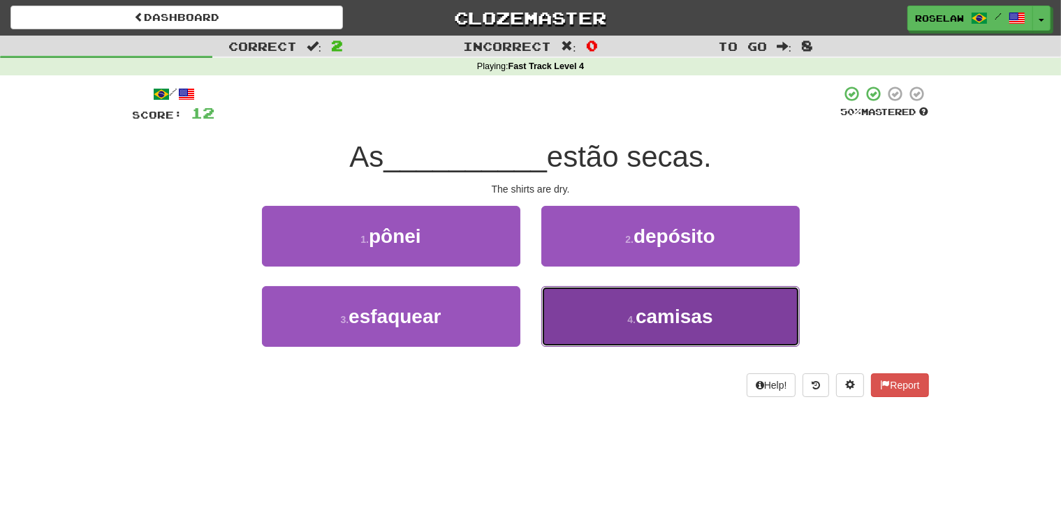
click at [590, 331] on button "4 . camisas" at bounding box center [670, 316] width 258 height 61
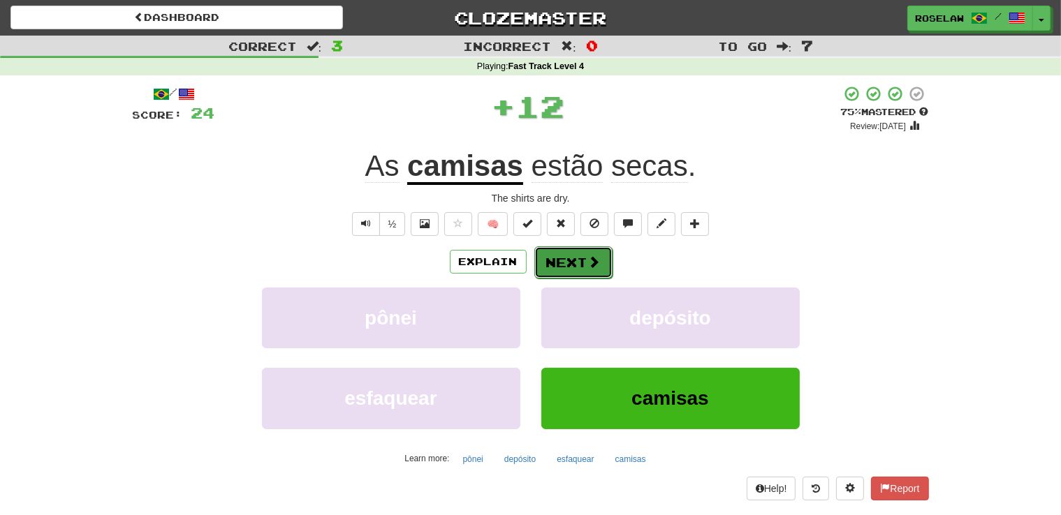
click at [556, 258] on button "Next" at bounding box center [573, 263] width 78 height 32
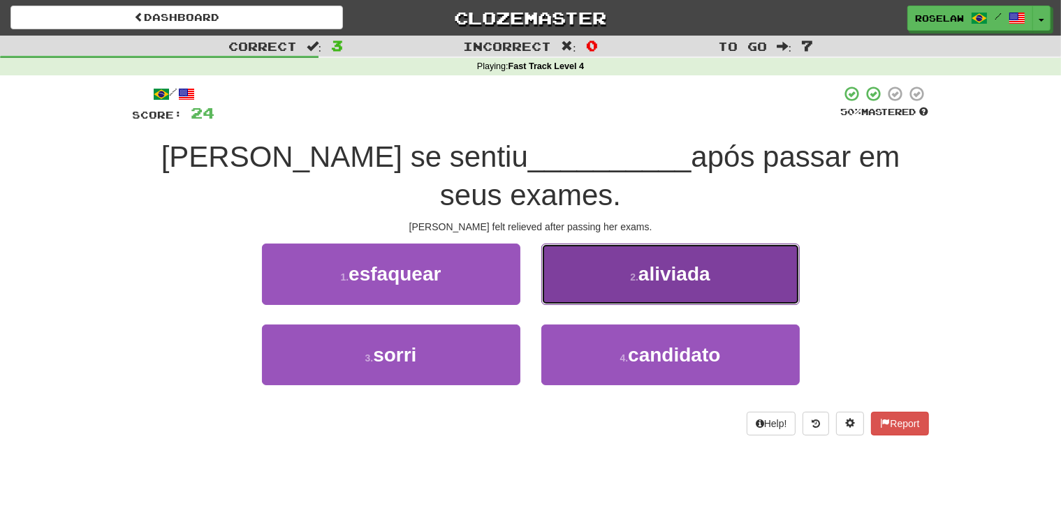
click at [576, 244] on button "2 . aliviada" at bounding box center [670, 274] width 258 height 61
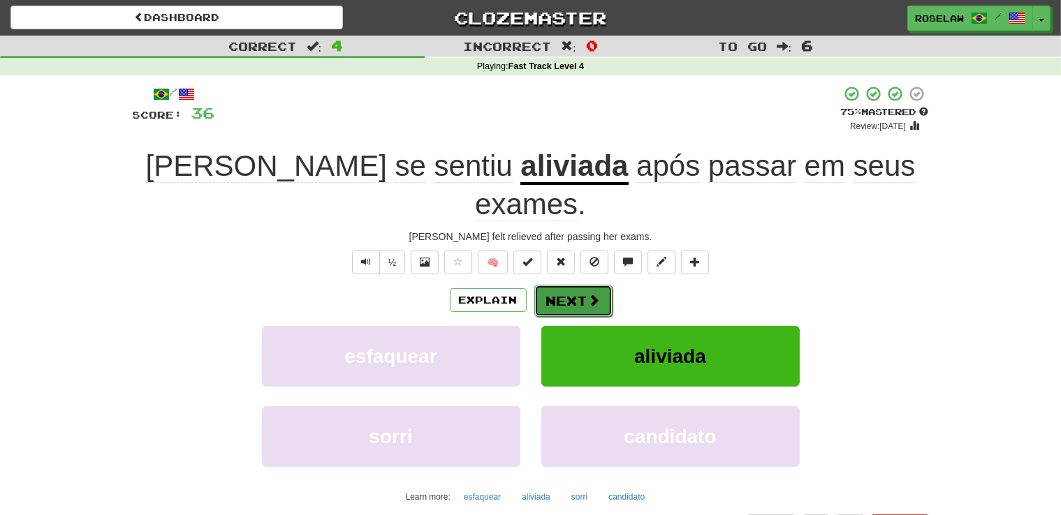
click at [559, 285] on button "Next" at bounding box center [573, 301] width 78 height 32
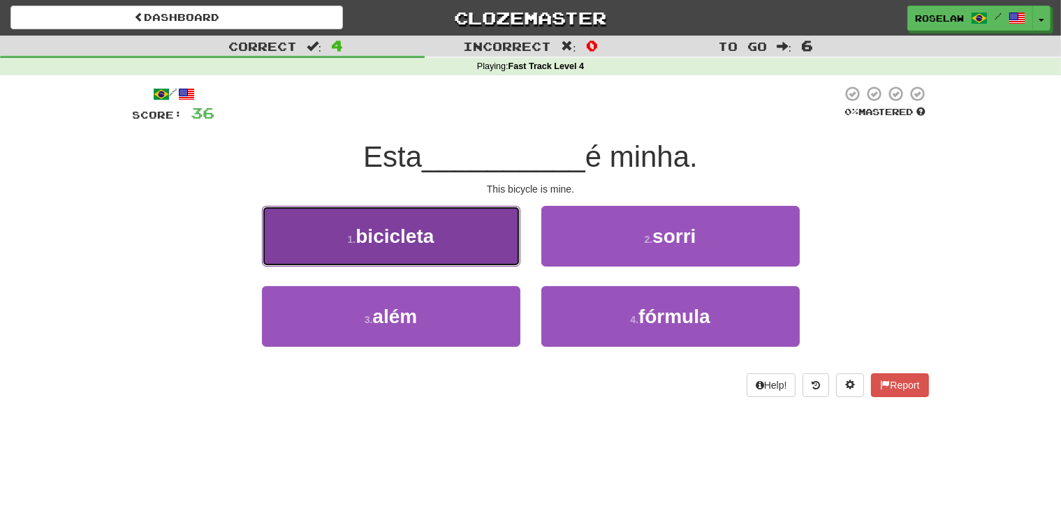
click at [483, 246] on button "1 . bicicleta" at bounding box center [391, 236] width 258 height 61
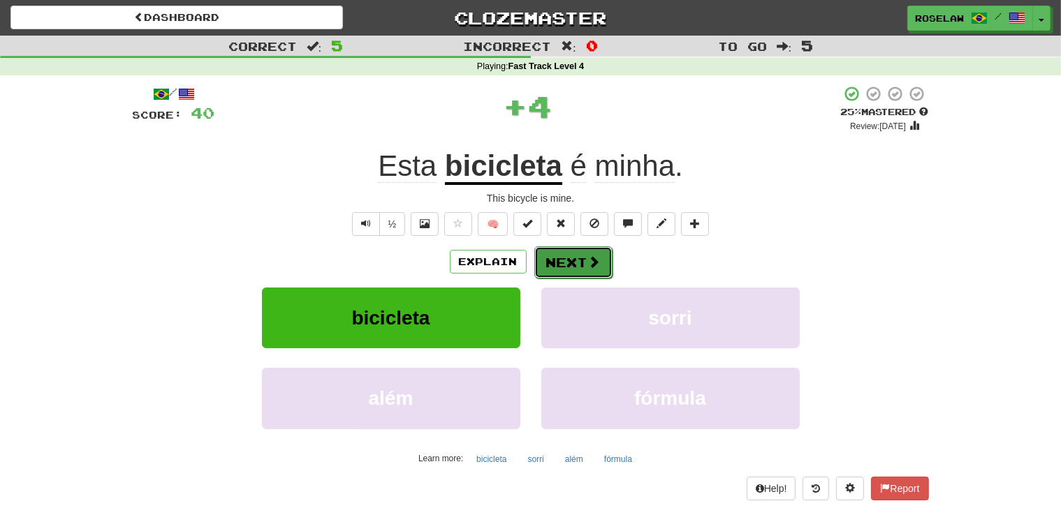
click at [557, 258] on button "Next" at bounding box center [573, 263] width 78 height 32
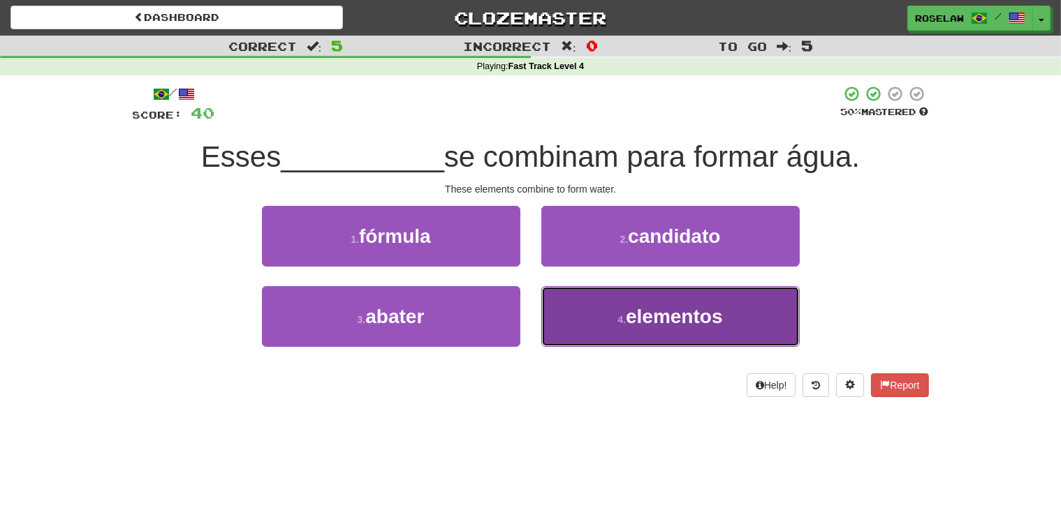
click at [595, 331] on button "4 . elementos" at bounding box center [670, 316] width 258 height 61
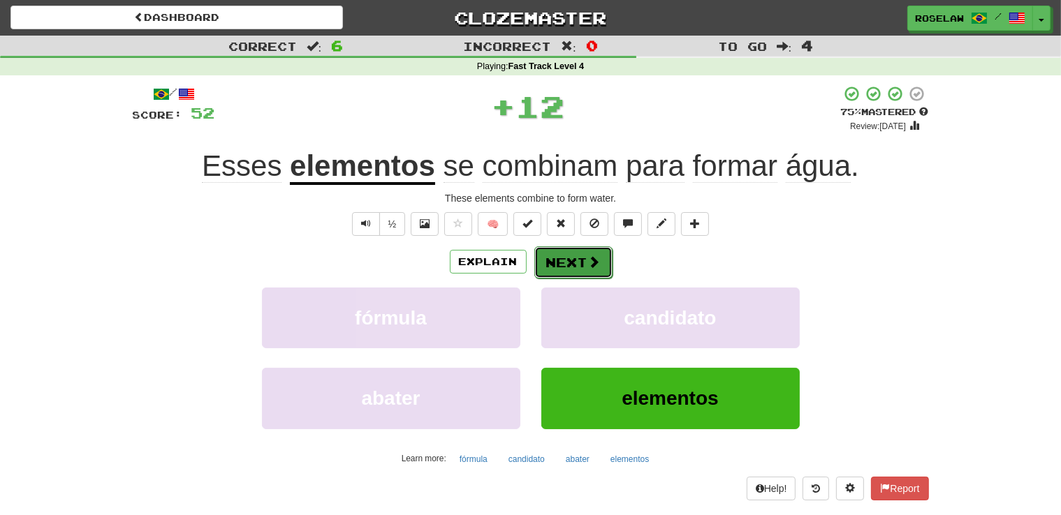
click at [557, 256] on button "Next" at bounding box center [573, 263] width 78 height 32
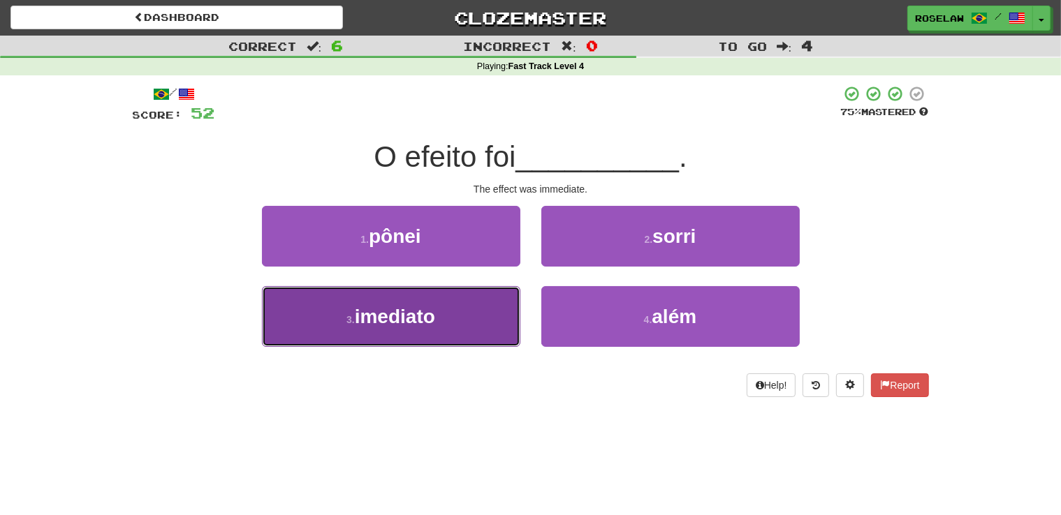
click at [475, 324] on button "3 . imediato" at bounding box center [391, 316] width 258 height 61
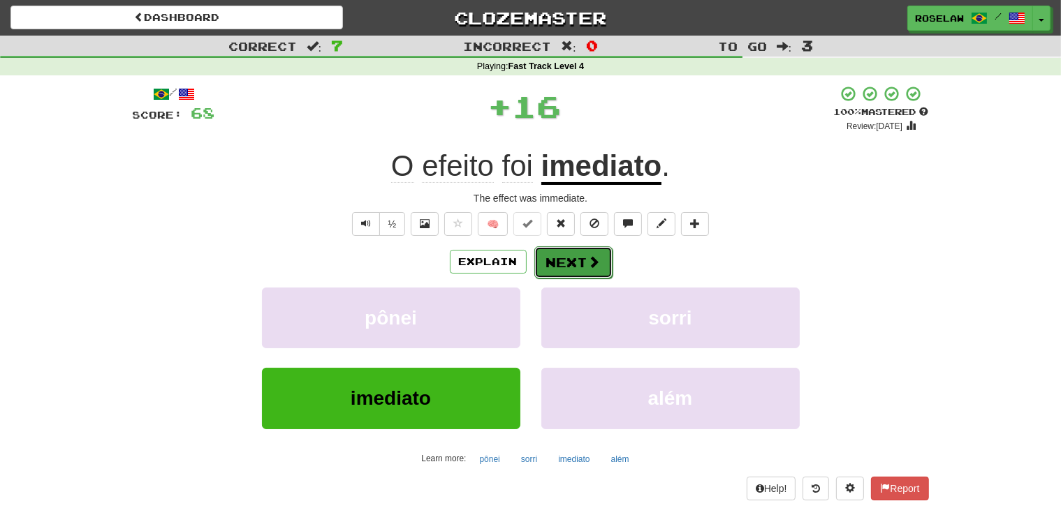
click at [555, 258] on button "Next" at bounding box center [573, 263] width 78 height 32
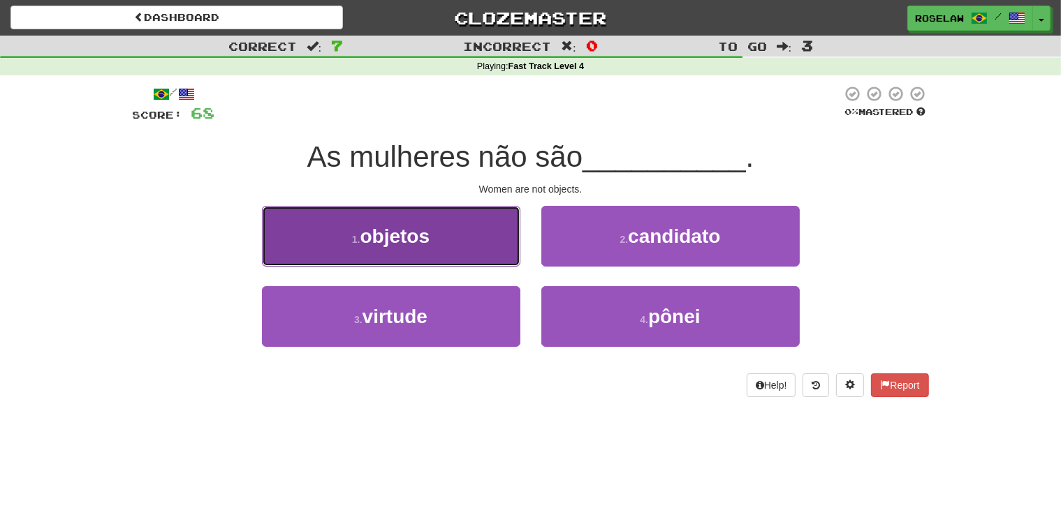
click at [464, 258] on button "1 . objetos" at bounding box center [391, 236] width 258 height 61
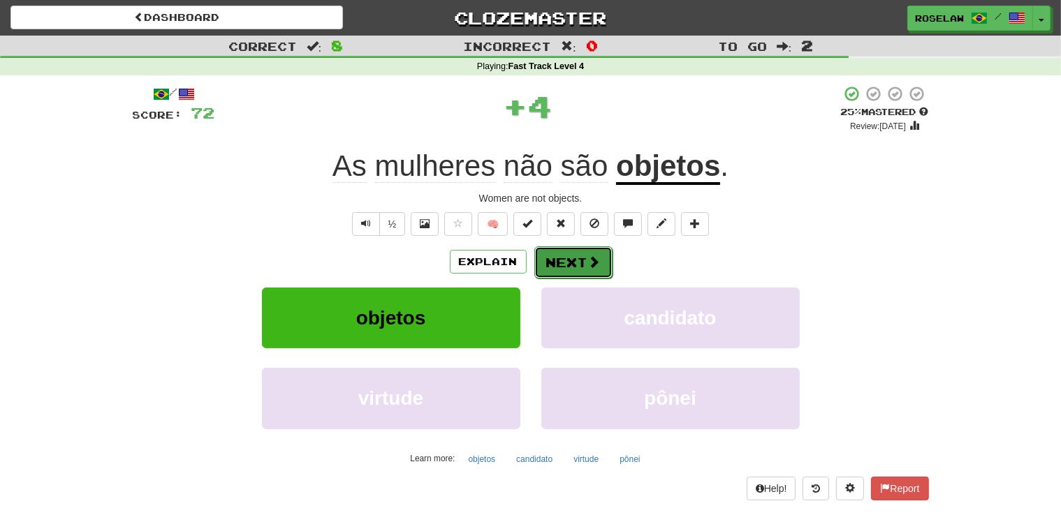
click at [555, 258] on button "Next" at bounding box center [573, 263] width 78 height 32
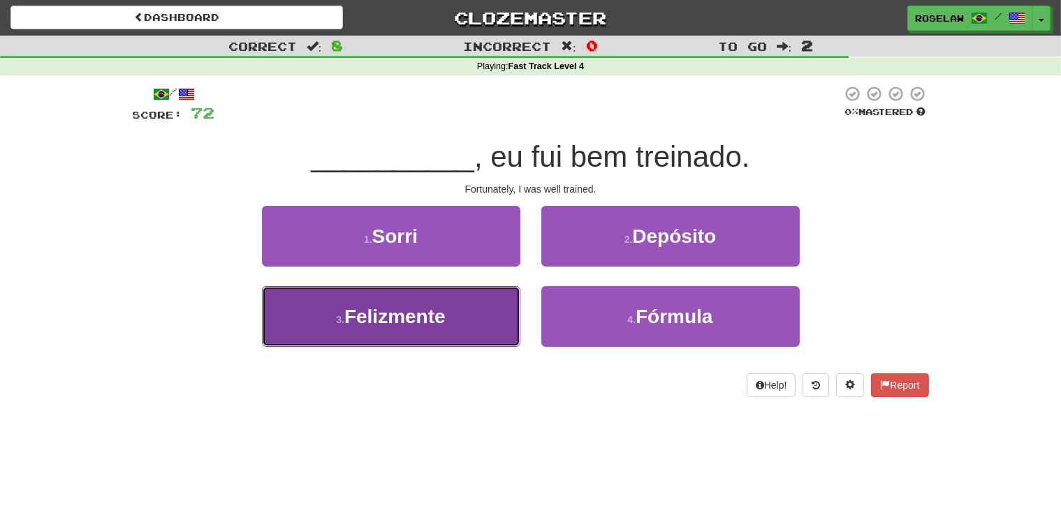
click at [448, 332] on button "3 . Felizmente" at bounding box center [391, 316] width 258 height 61
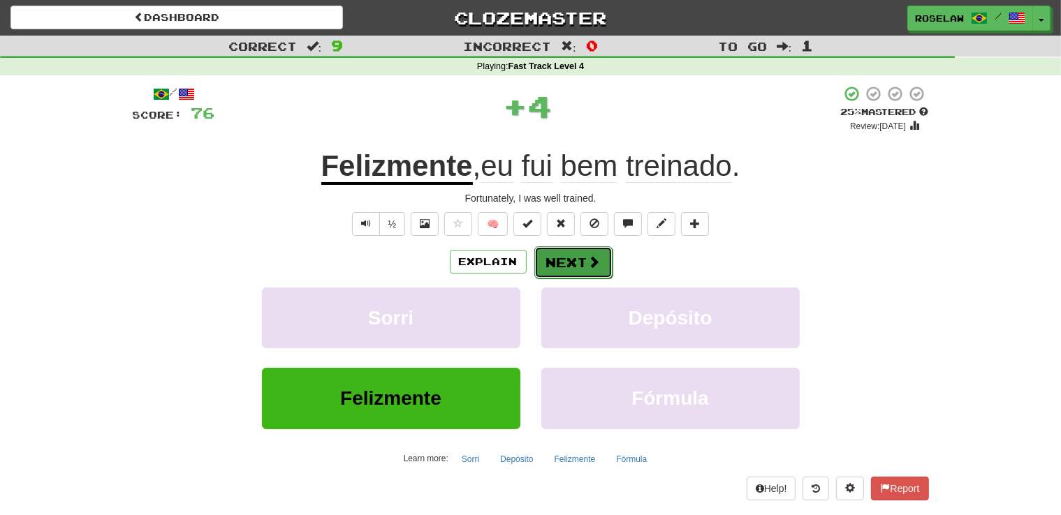
click at [558, 258] on button "Next" at bounding box center [573, 263] width 78 height 32
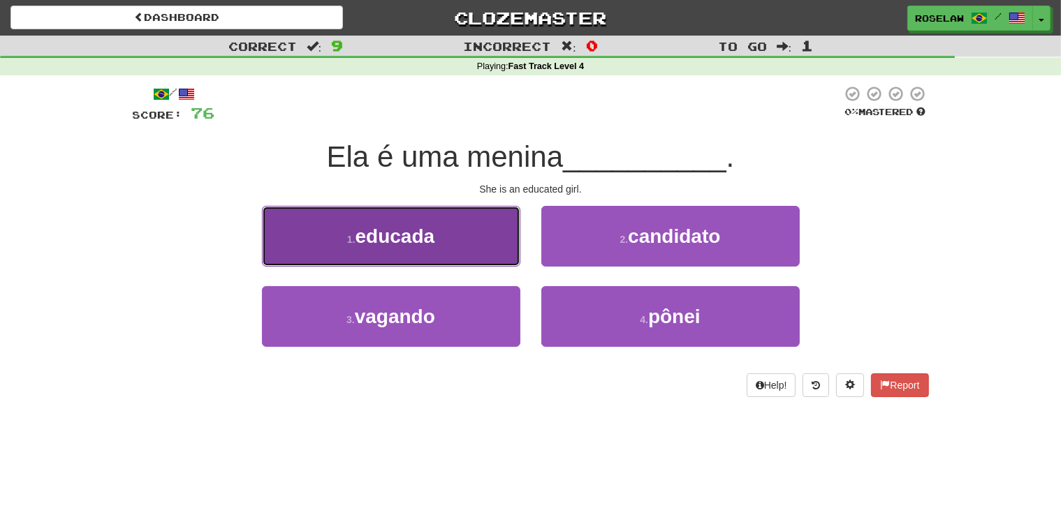
click at [463, 247] on button "1 . educada" at bounding box center [391, 236] width 258 height 61
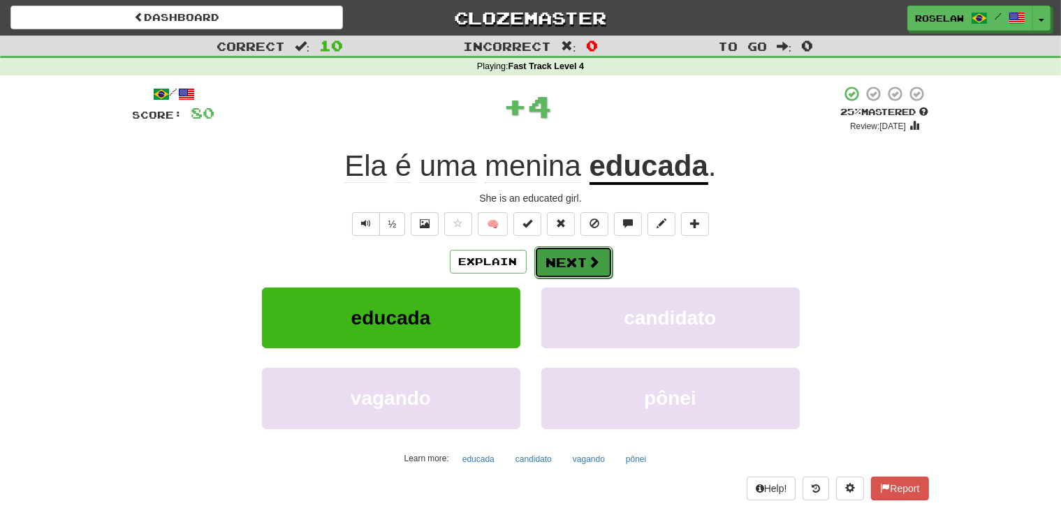
click at [553, 263] on button "Next" at bounding box center [573, 263] width 78 height 32
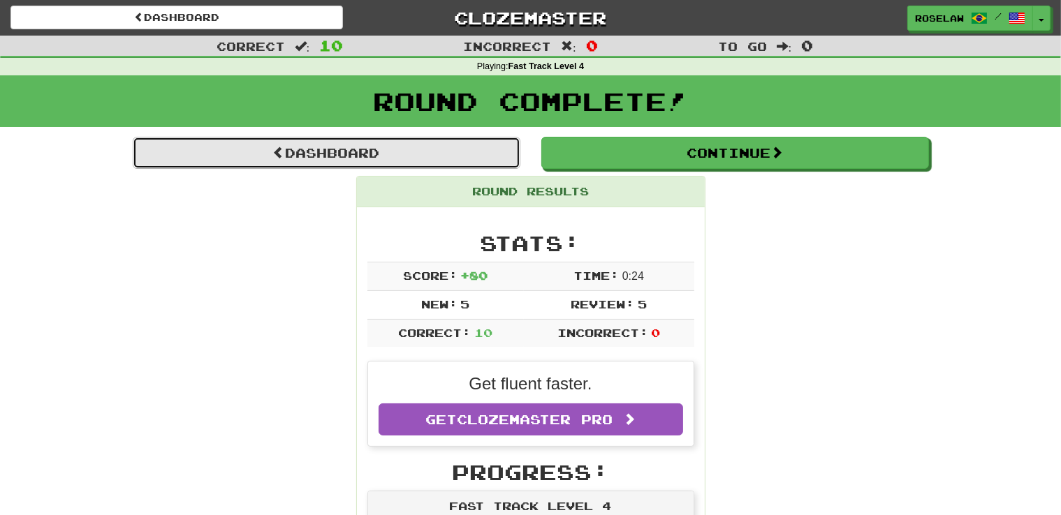
click at [476, 155] on link "Dashboard" at bounding box center [327, 153] width 388 height 32
